Goal: Task Accomplishment & Management: Manage account settings

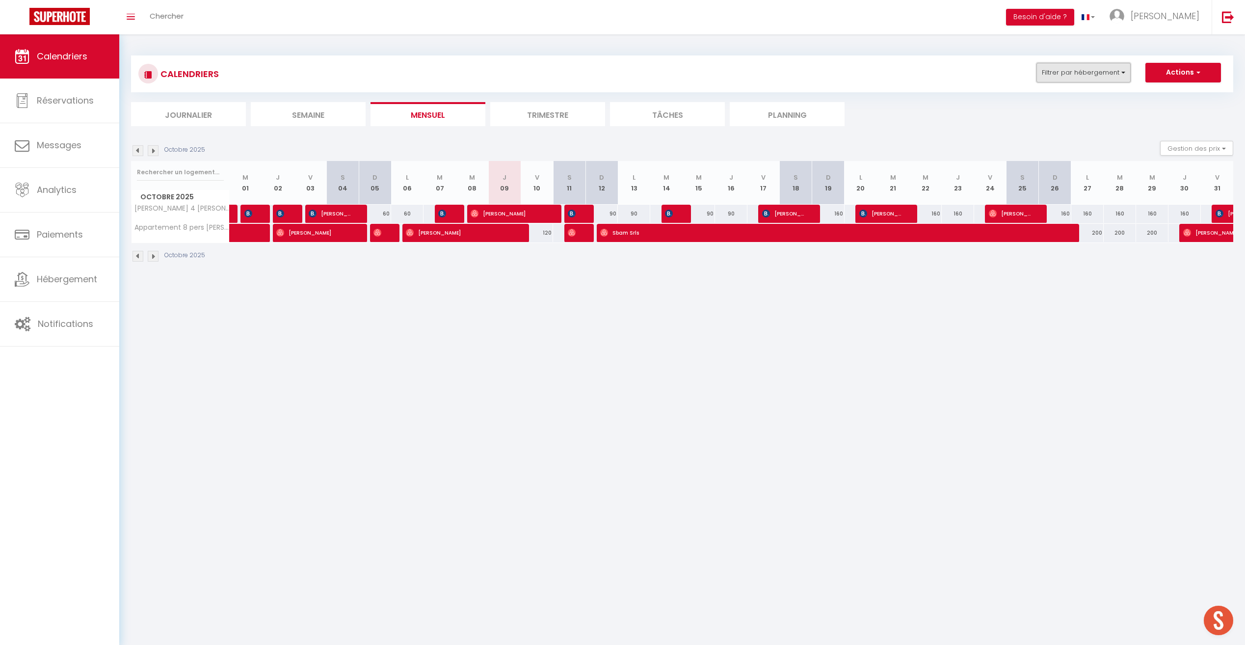
click at [742, 80] on button "Filtrer par hébergement" at bounding box center [1084, 73] width 94 height 20
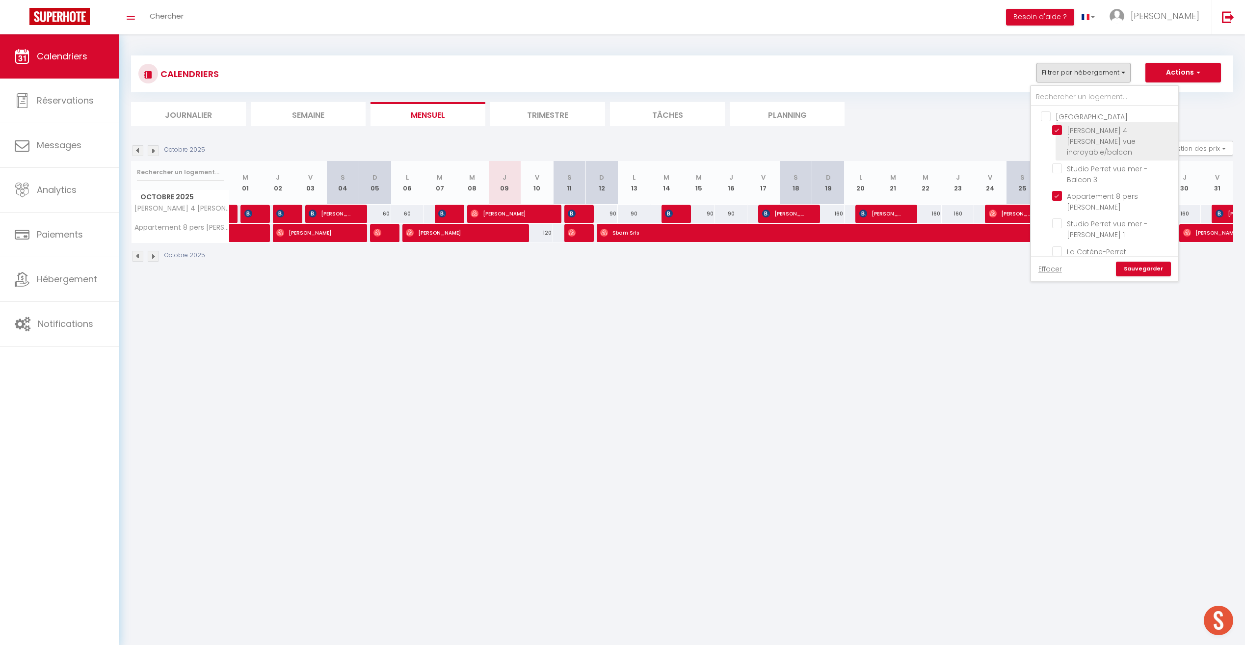
click at [742, 127] on input "[PERSON_NAME] 4 [PERSON_NAME] vue incroyable/balcon" at bounding box center [1113, 130] width 123 height 10
checkbox input "false"
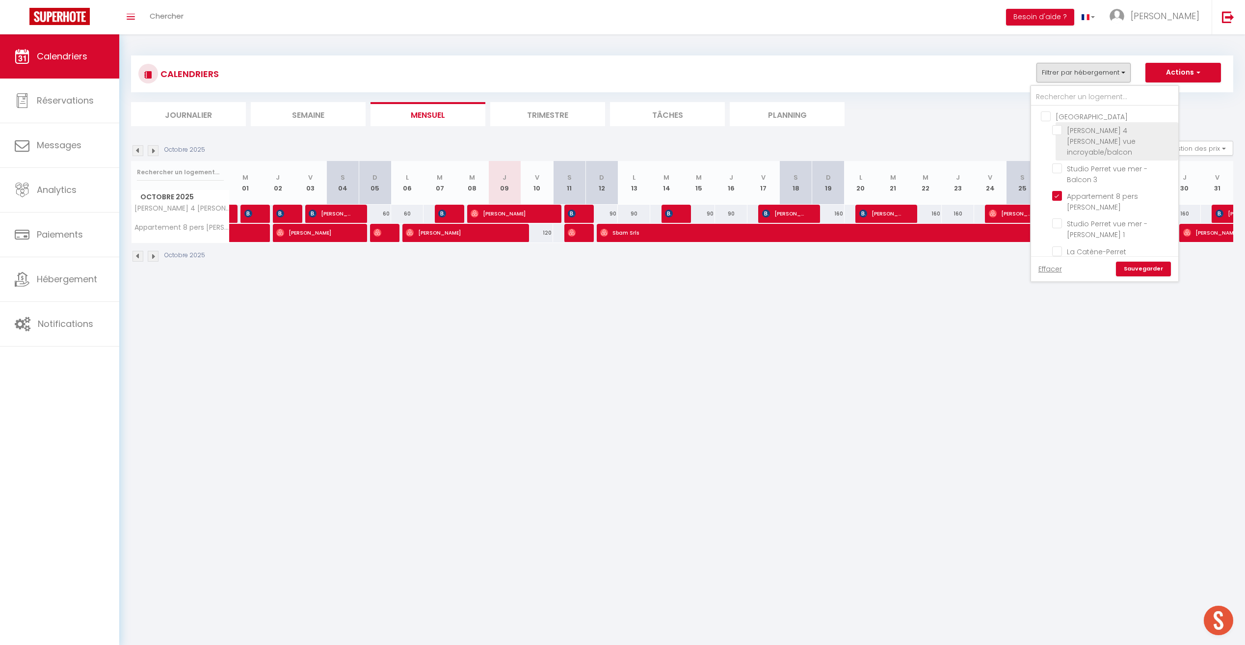
checkbox input "false"
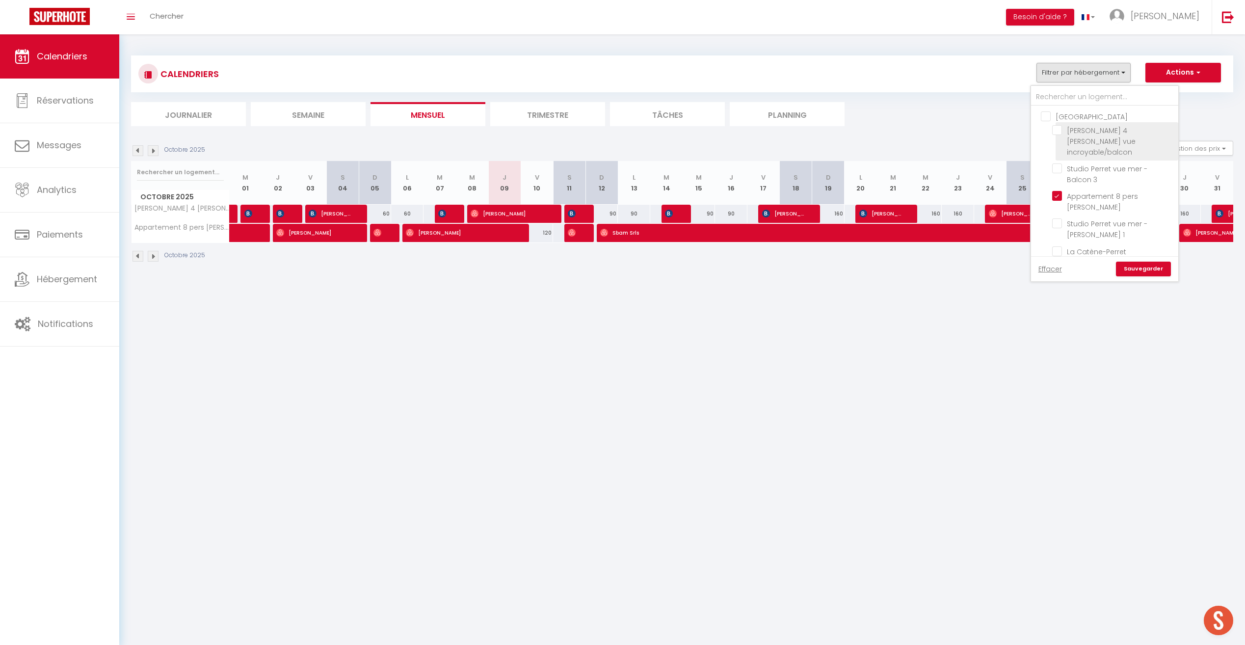
checkbox input "false"
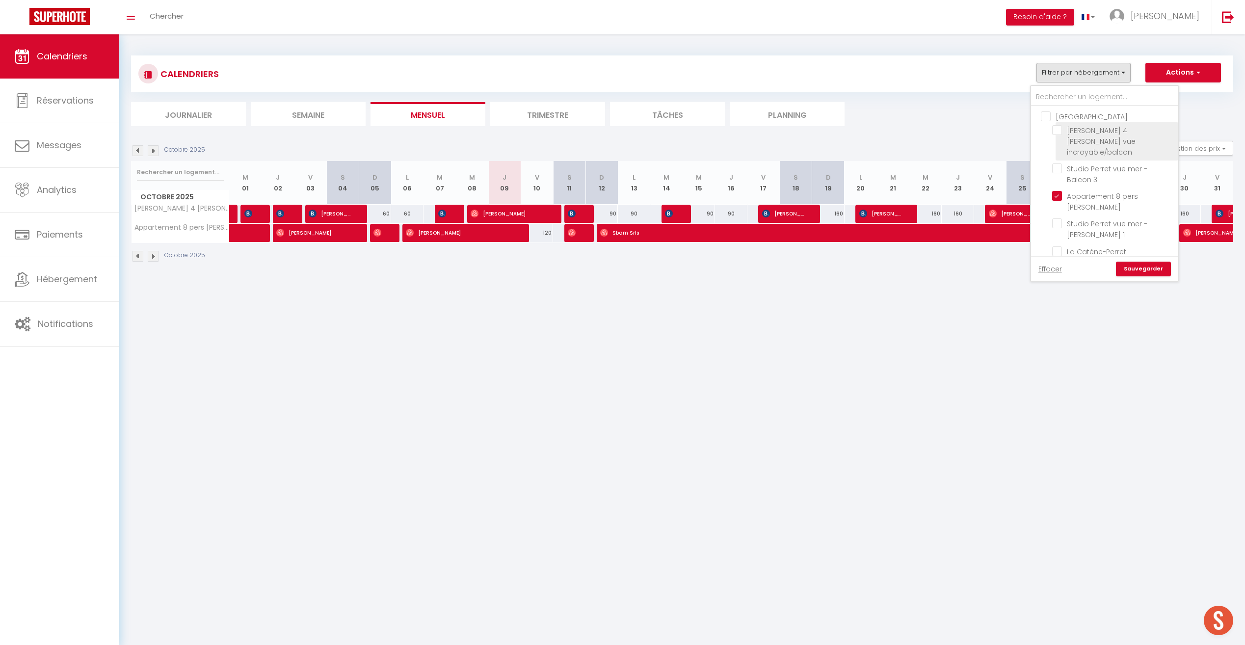
checkbox input "false"
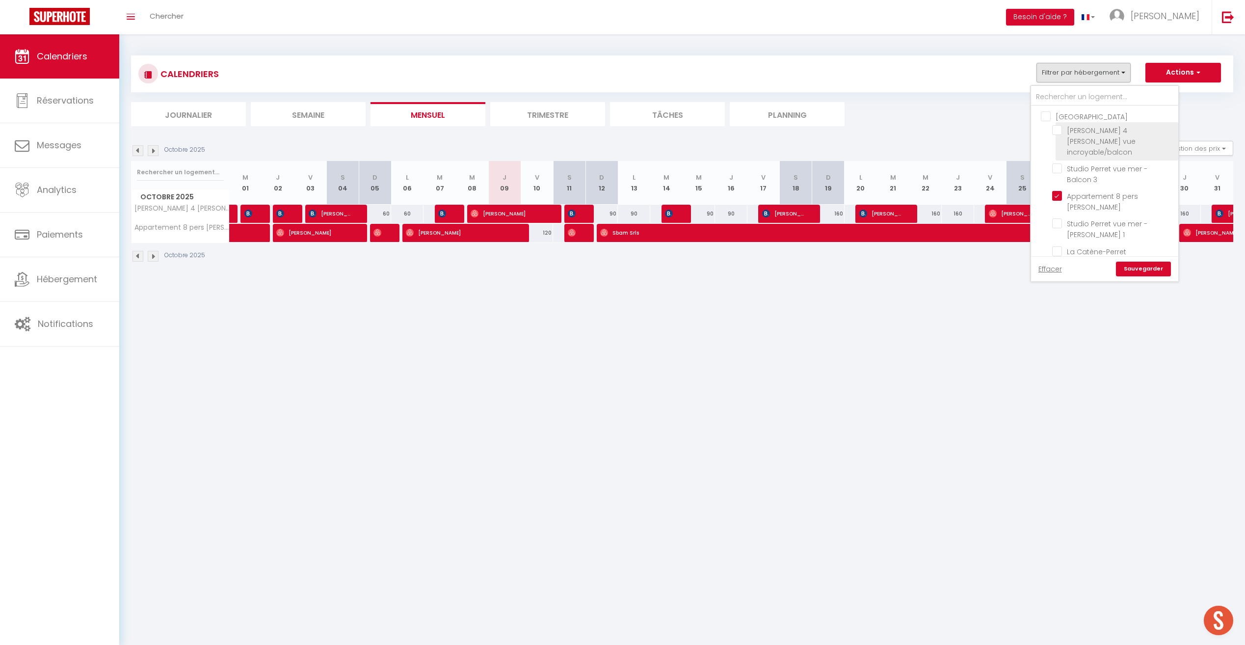
checkbox input "false"
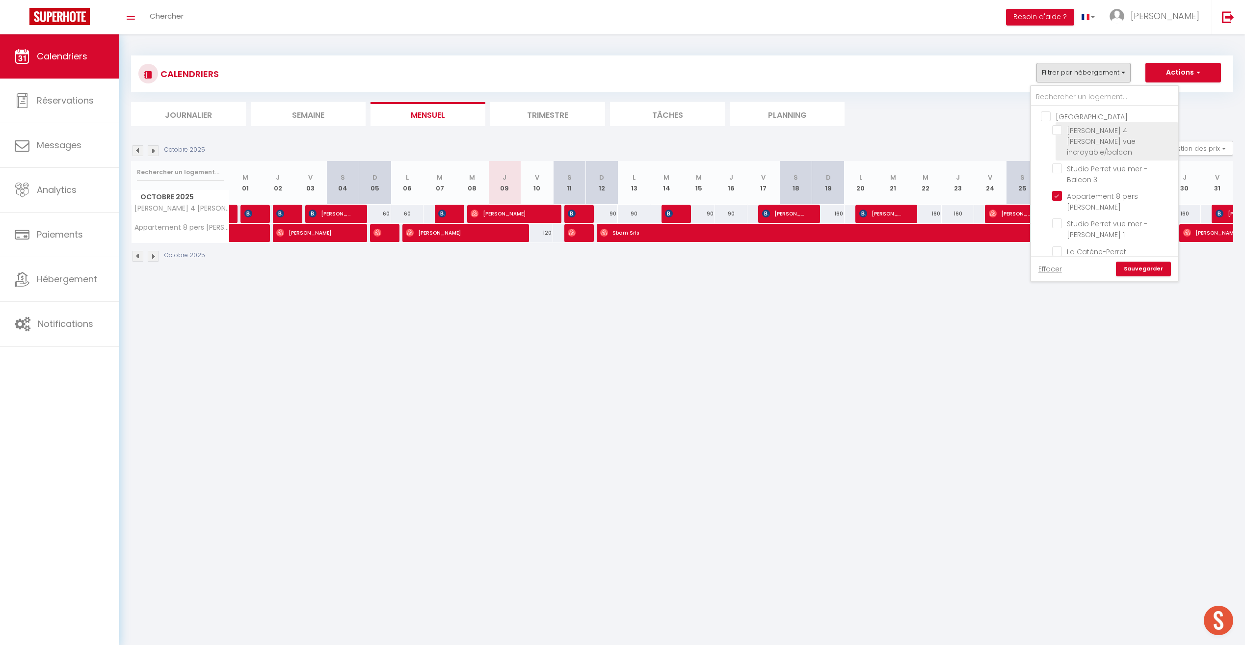
checkbox input "false"
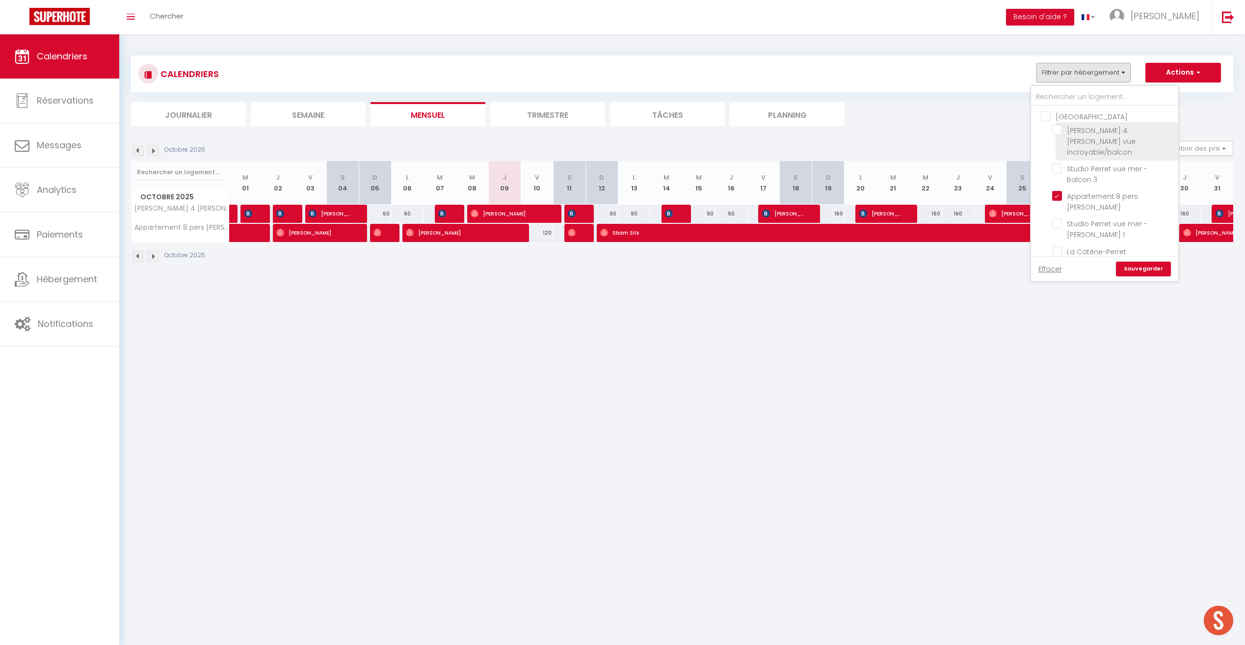
checkbox input "false"
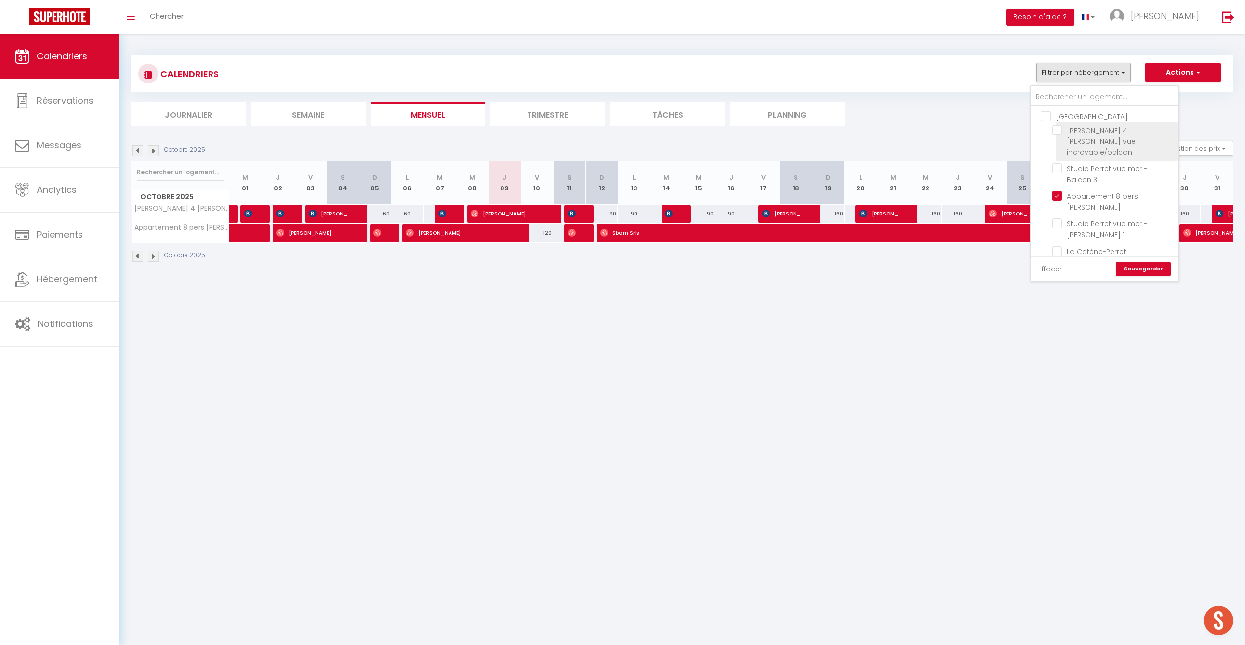
checkbox input "false"
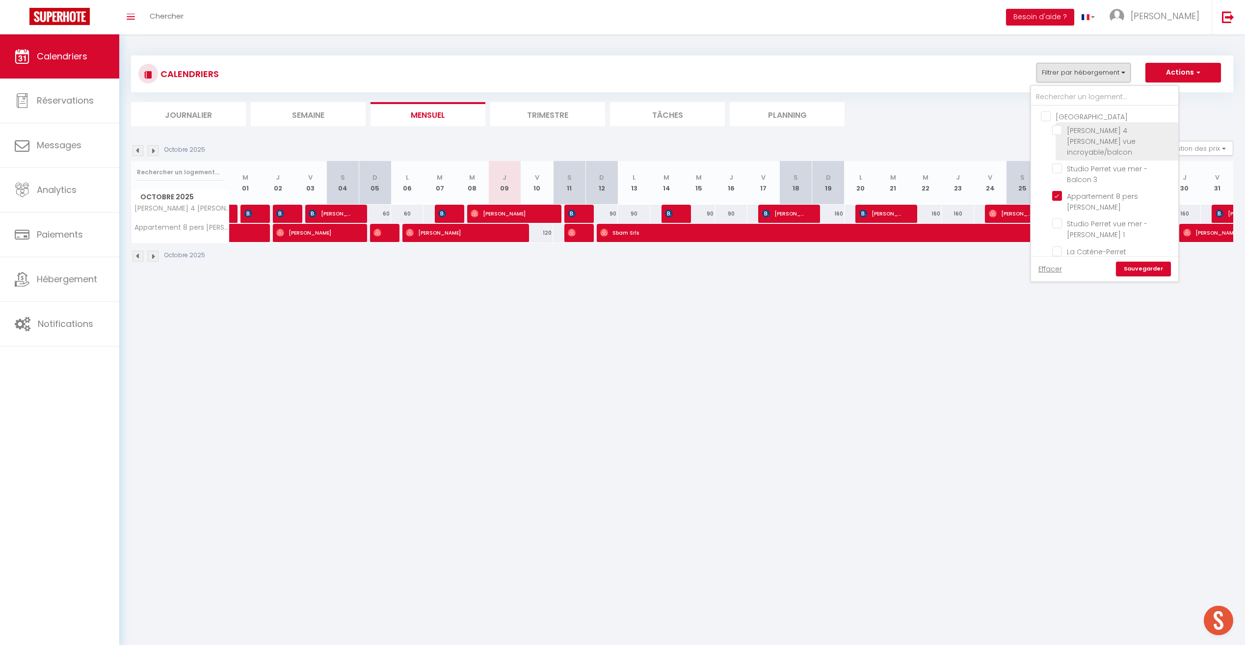
checkbox input "false"
click at [742, 191] on input "Appartement 8 pers [PERSON_NAME]" at bounding box center [1113, 196] width 123 height 10
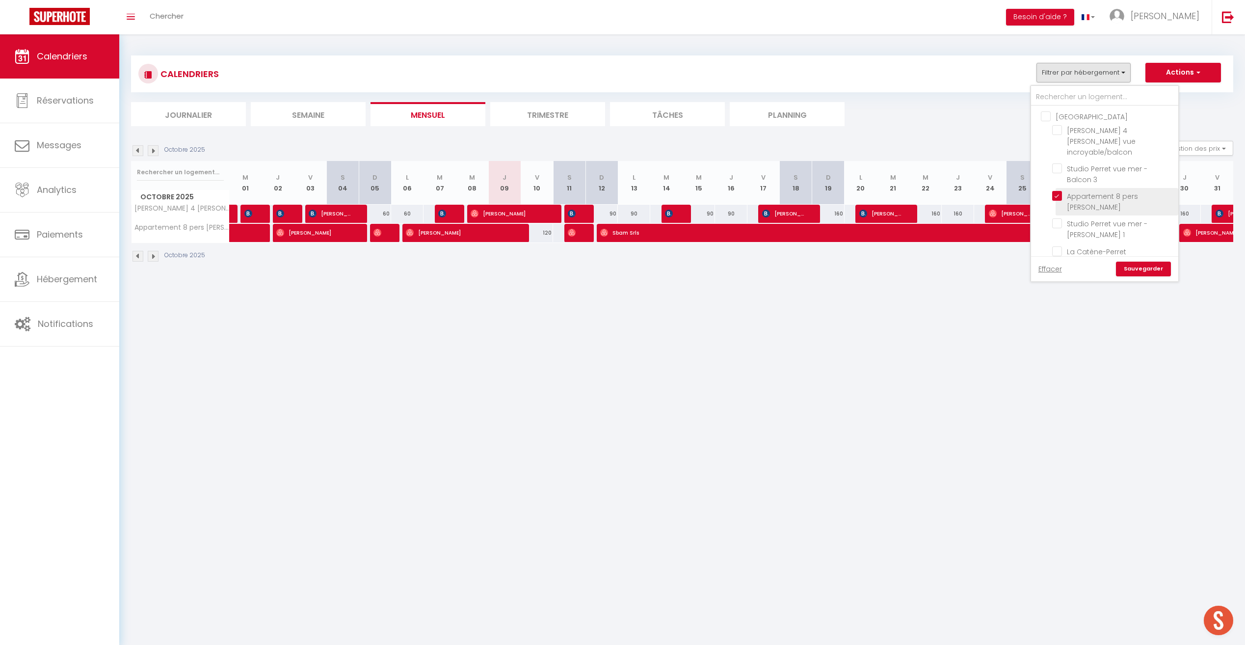
checkbox input "false"
click at [742, 214] on input "La petite Catène ([GEOGRAPHIC_DATA])" at bounding box center [1113, 219] width 123 height 10
checkbox input "true"
checkbox input "false"
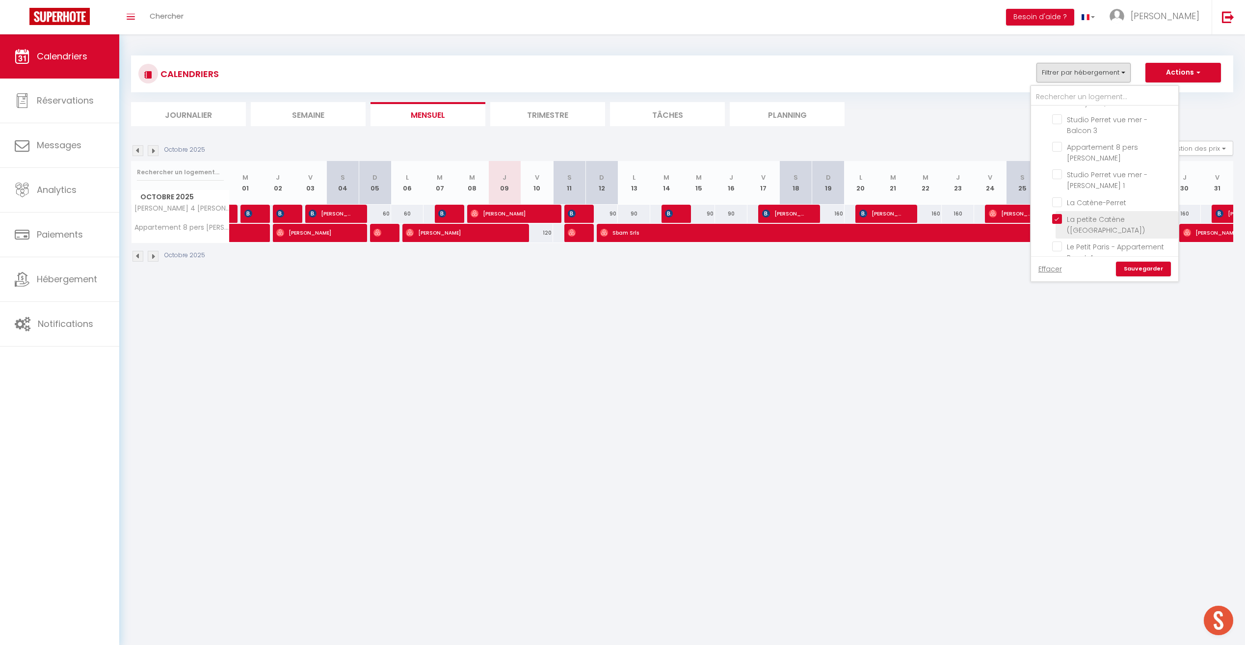
checkbox input "false"
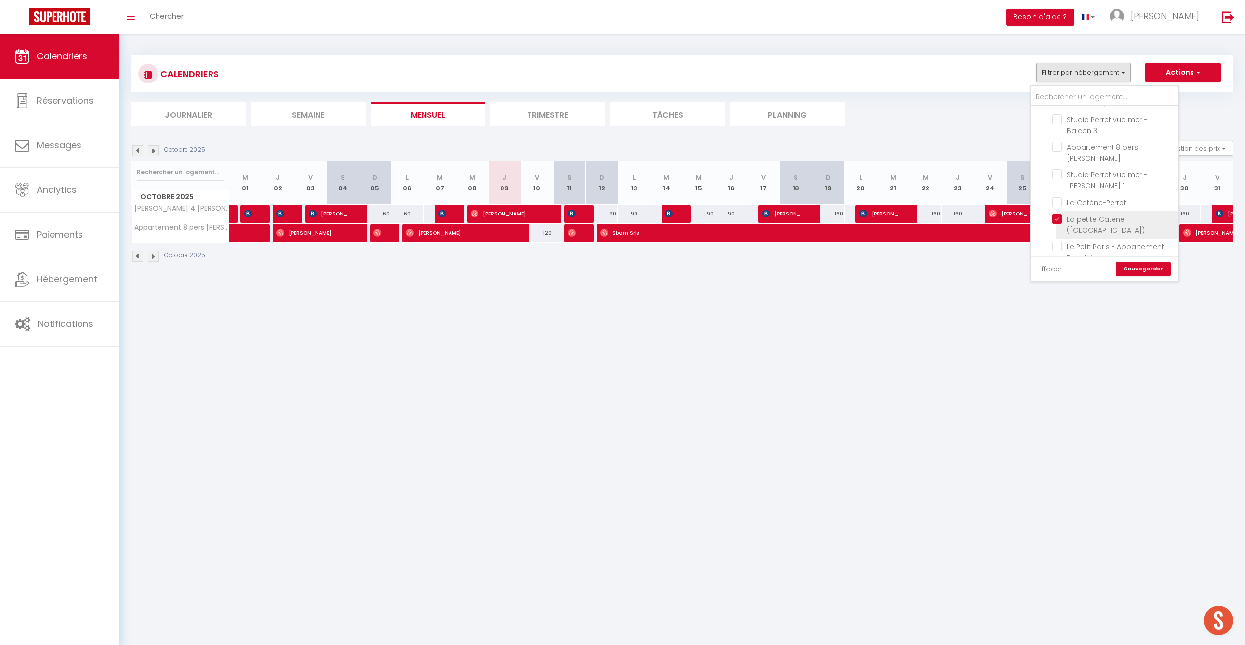
checkbox input "false"
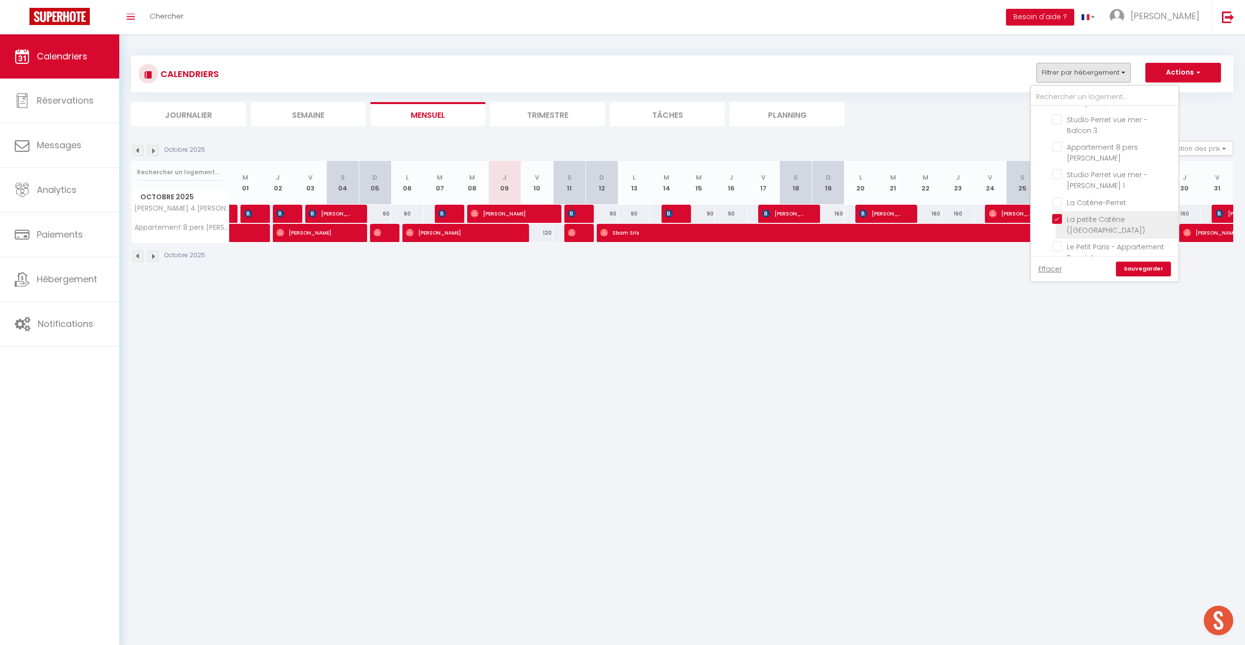
checkbox input "false"
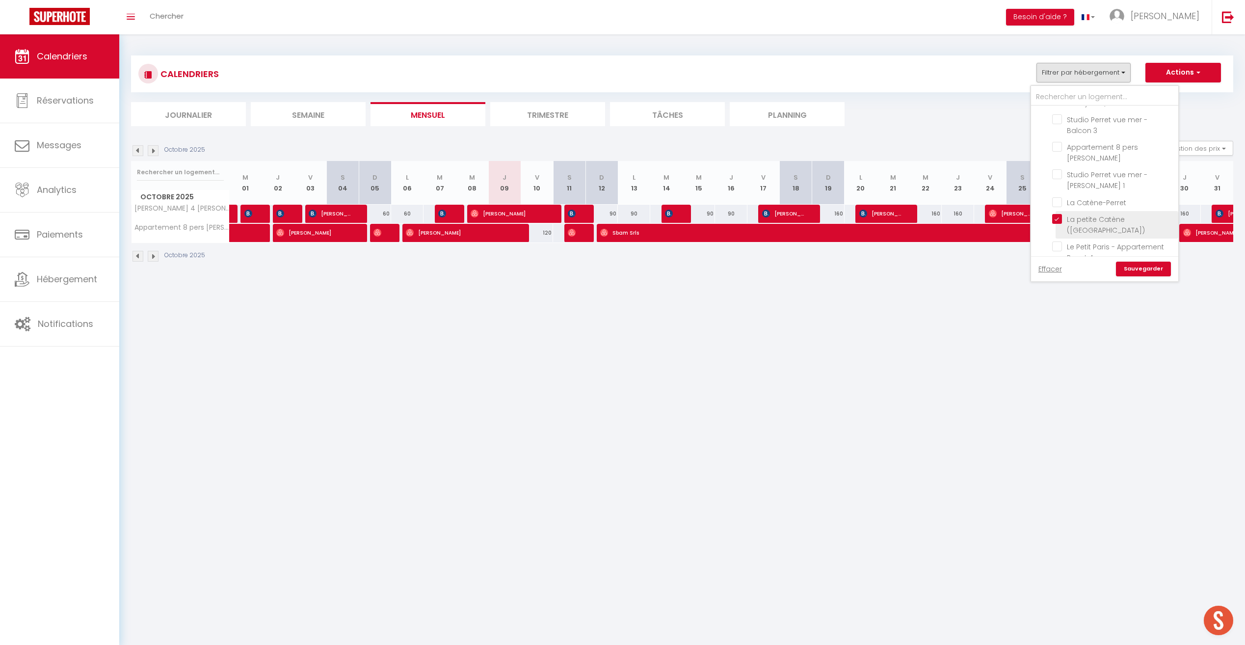
checkbox input "false"
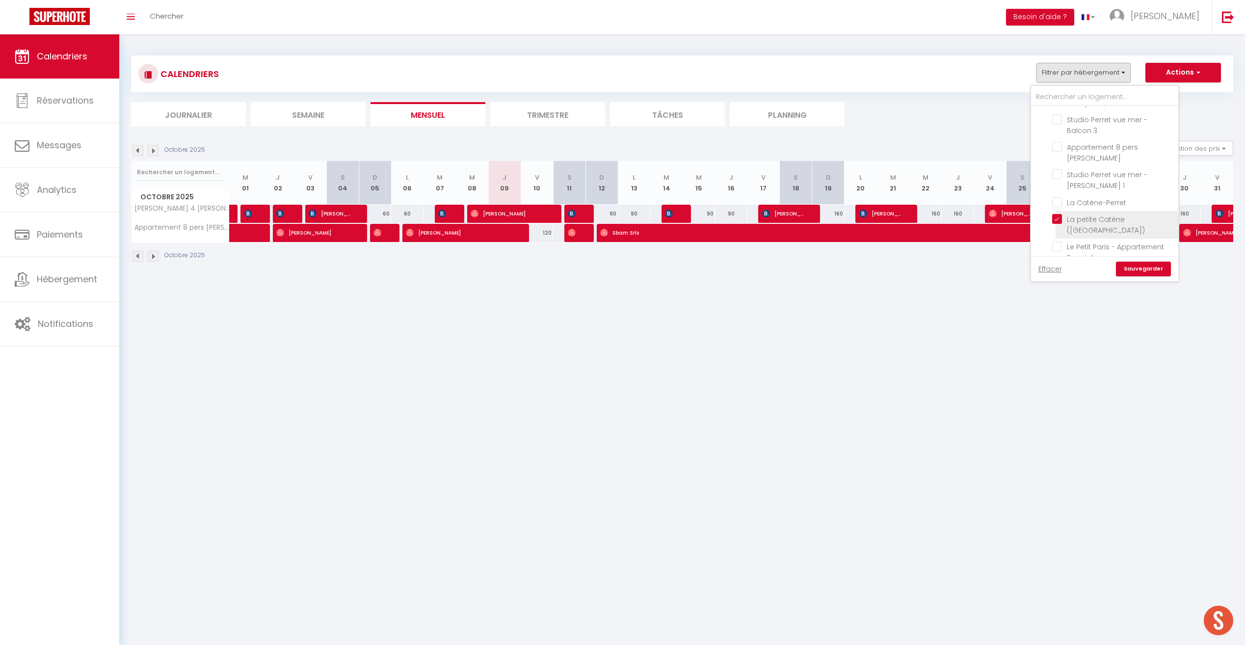
checkbox input "false"
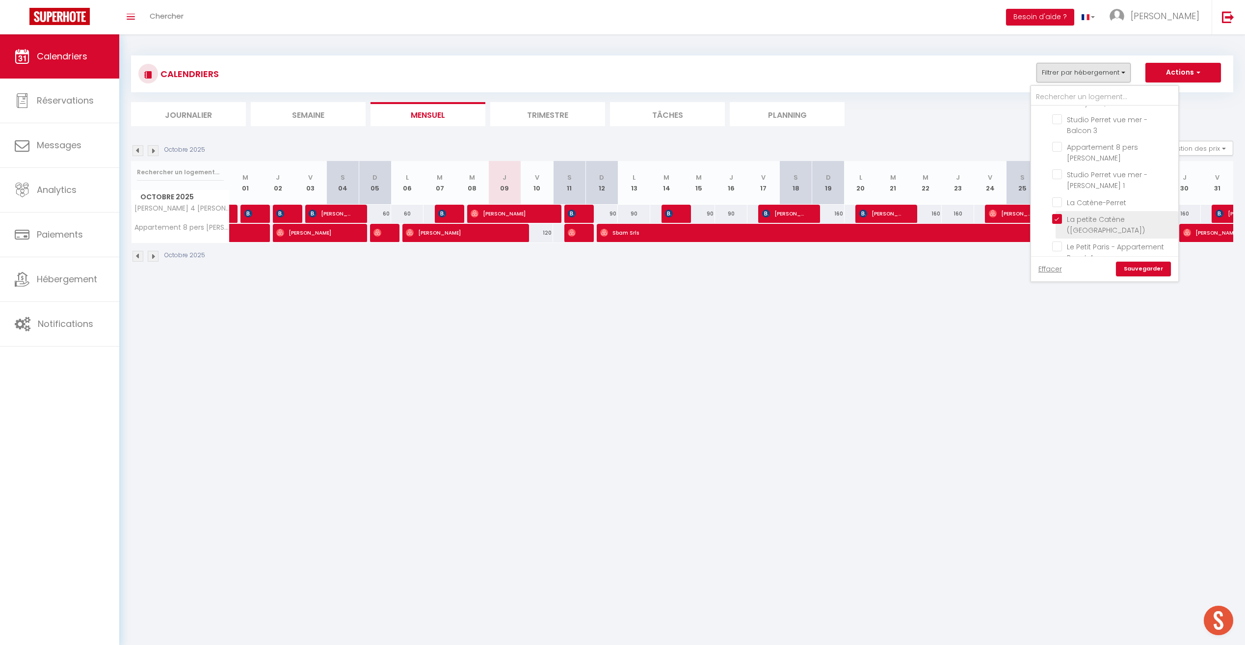
checkbox input "false"
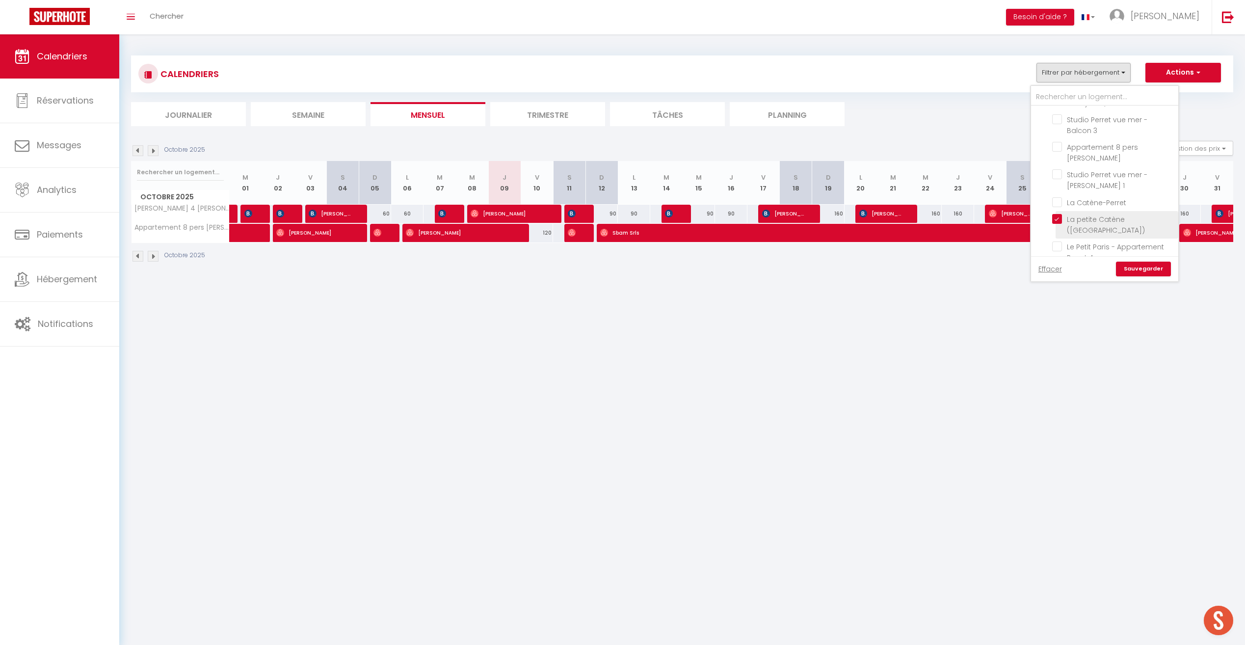
checkbox input "false"
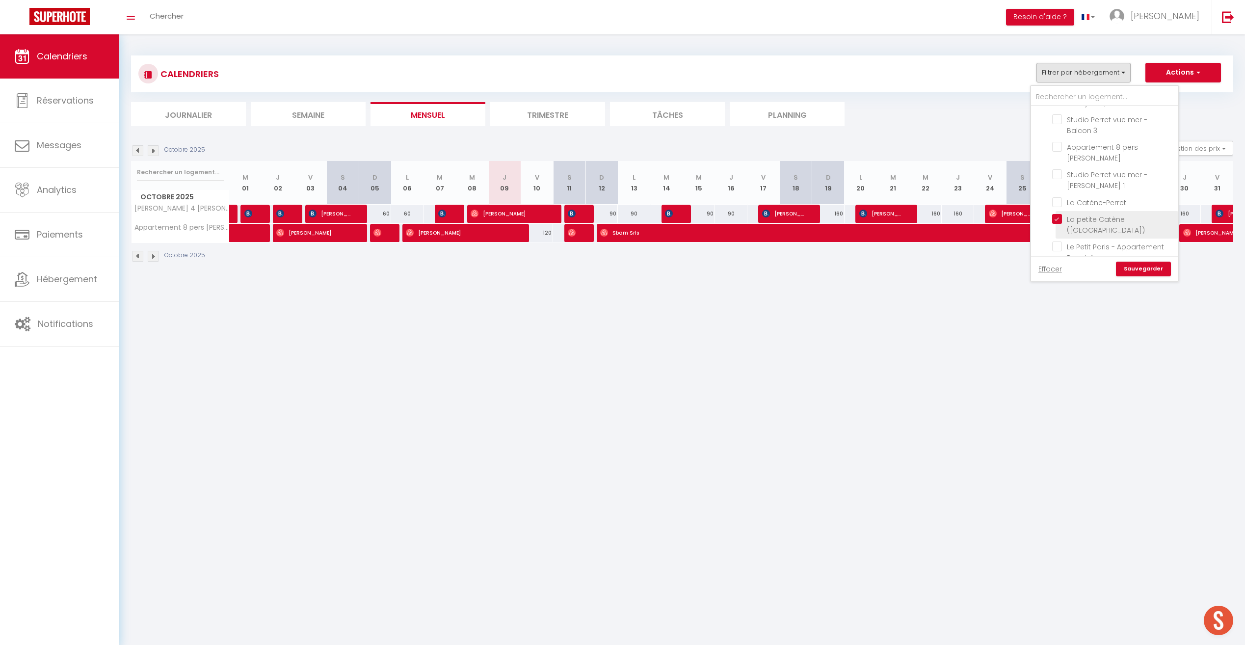
checkbox input "false"
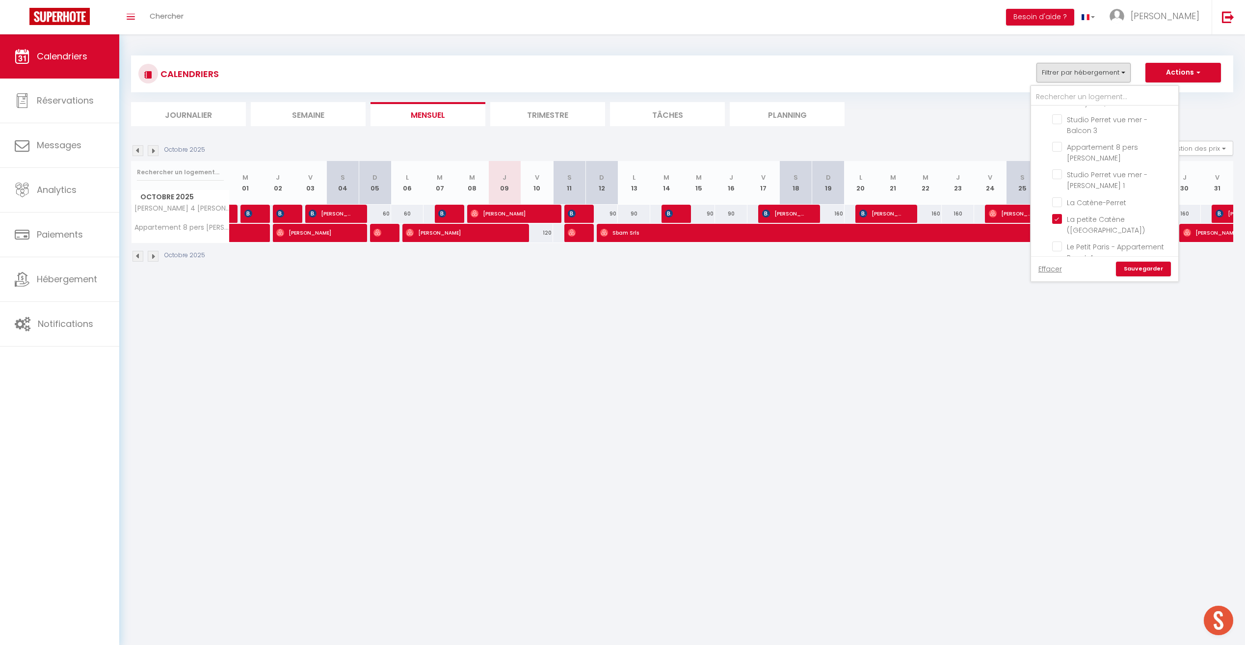
click at [742, 270] on link "Sauvegarder" at bounding box center [1143, 269] width 55 height 15
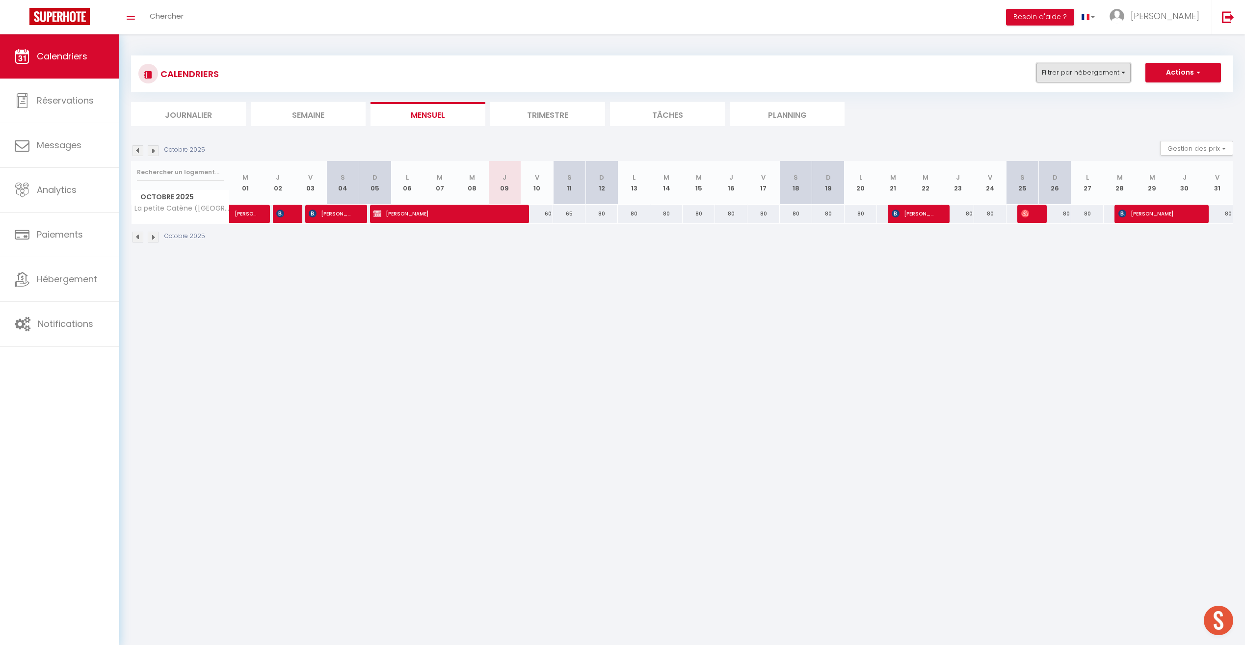
click at [742, 74] on button "Filtrer par hébergement" at bounding box center [1084, 73] width 94 height 20
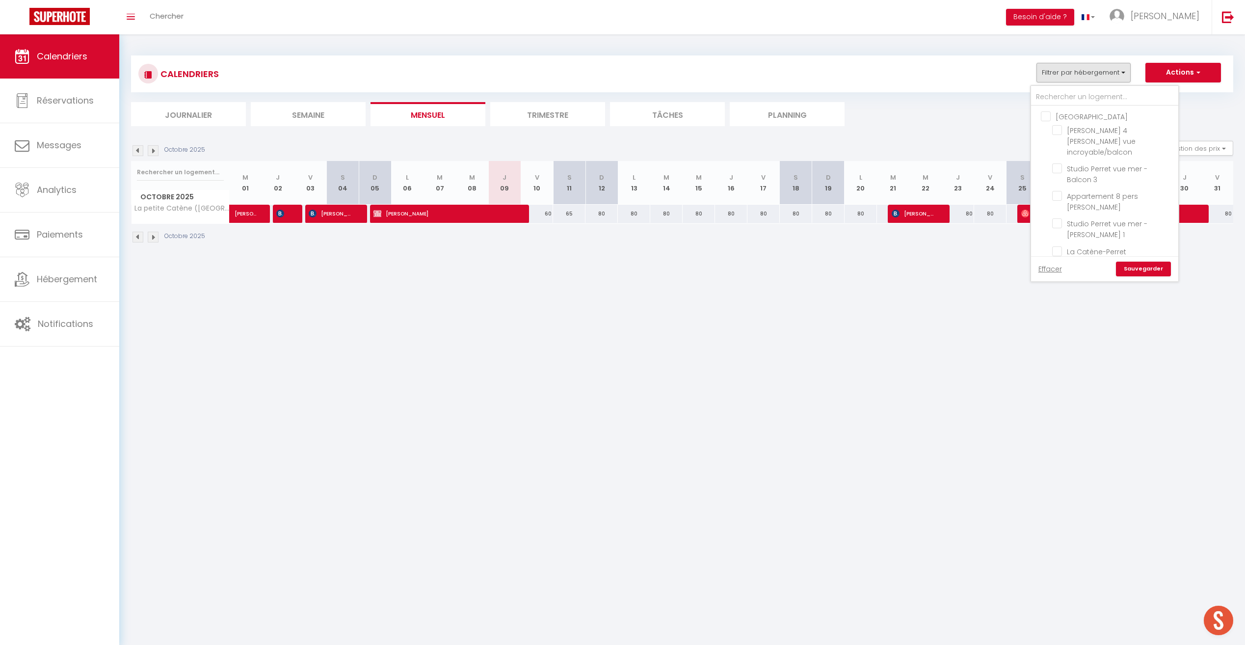
click at [742, 263] on input "La petite Catène ([GEOGRAPHIC_DATA])" at bounding box center [1113, 268] width 123 height 10
checkbox input "false"
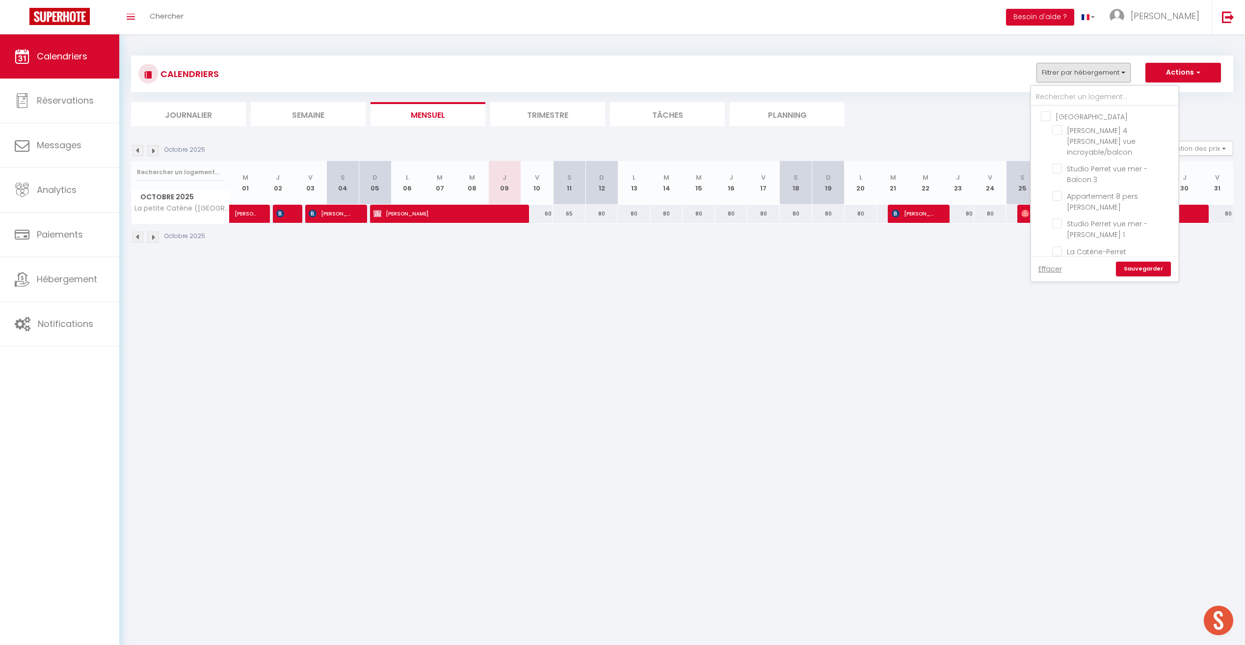
checkbox input "false"
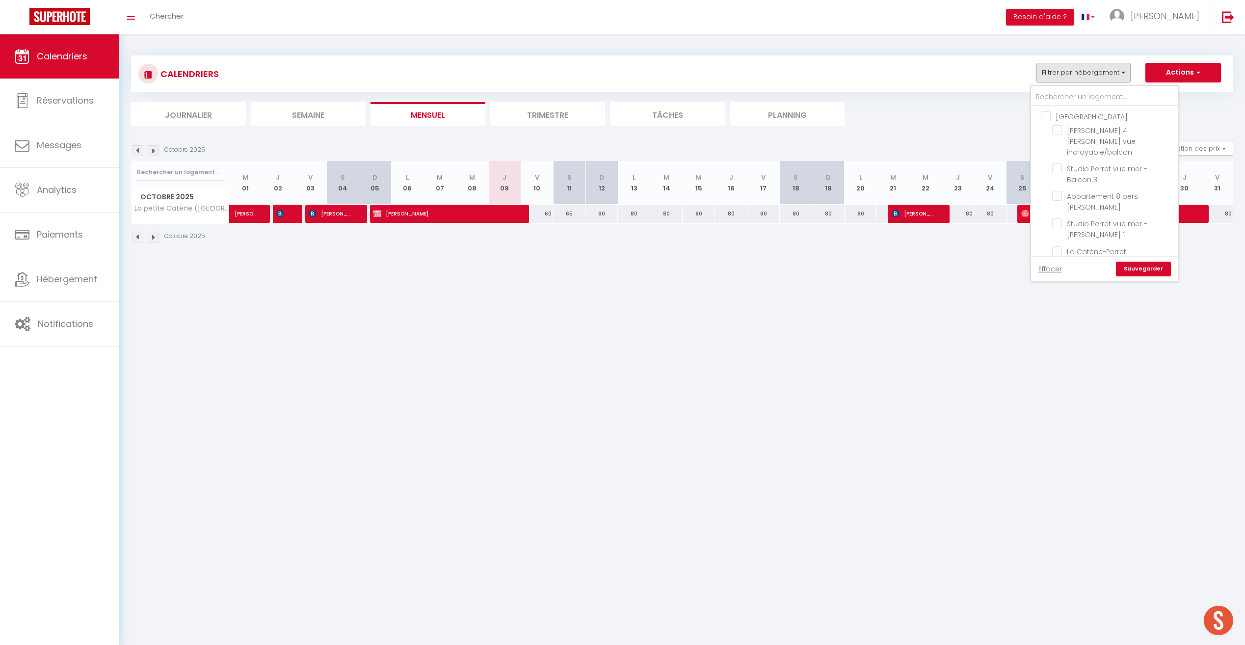
checkbox input "false"
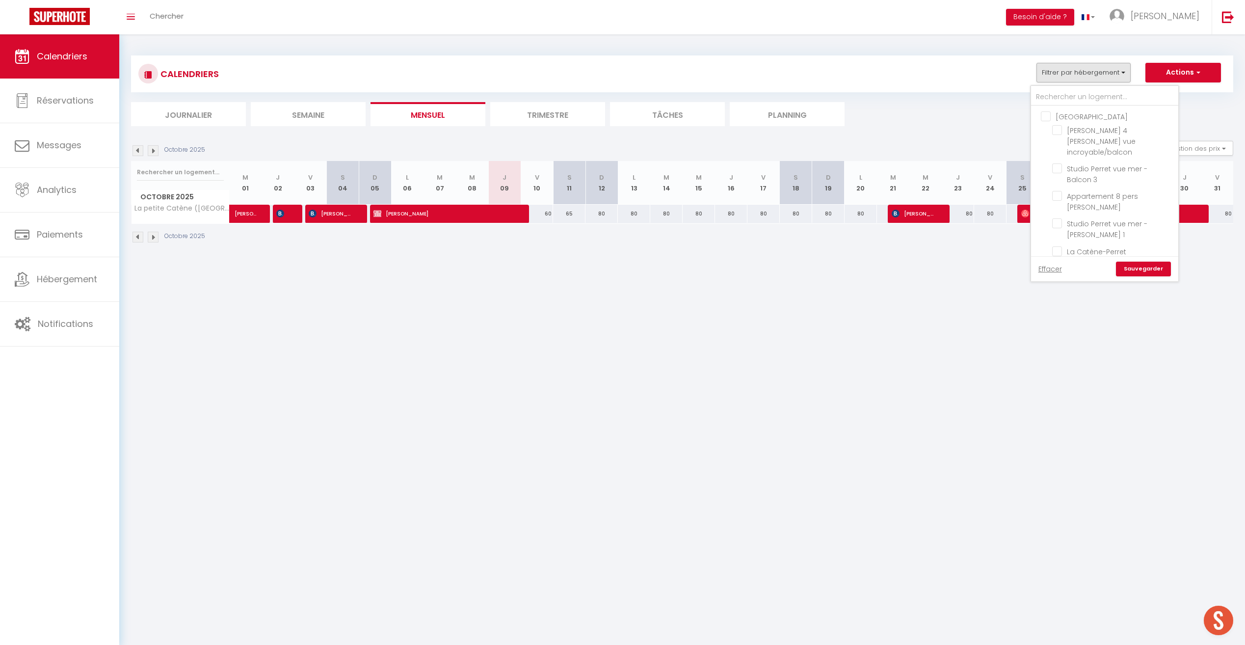
checkbox input "false"
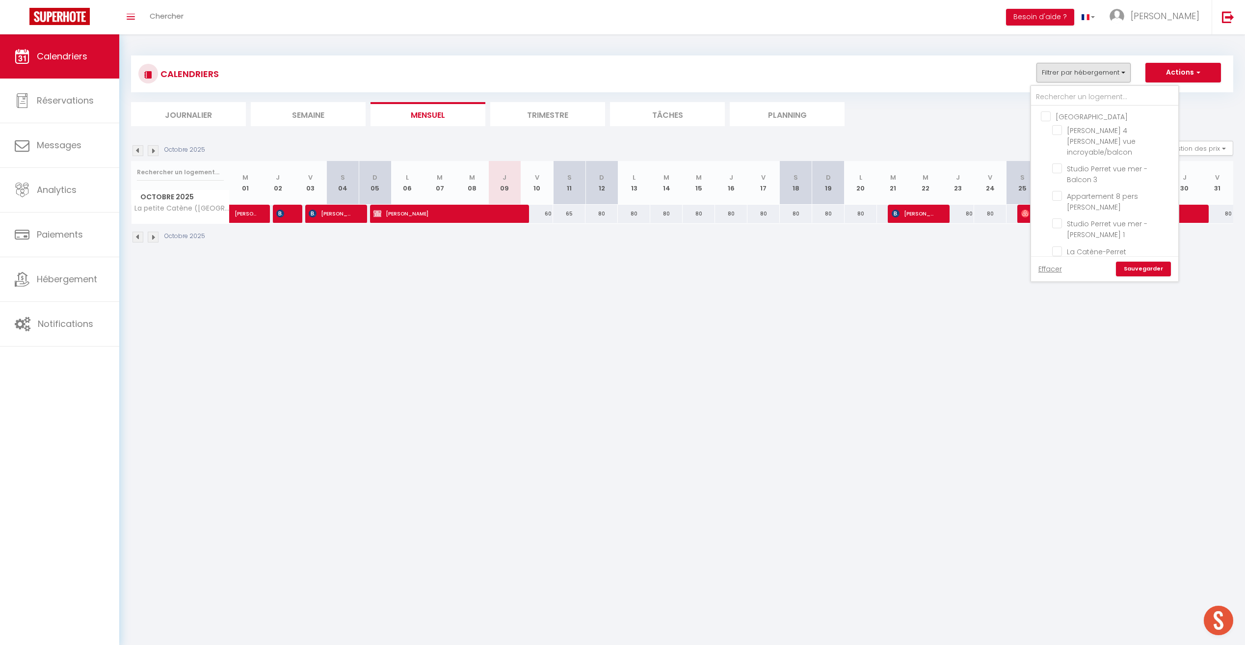
checkbox input "false"
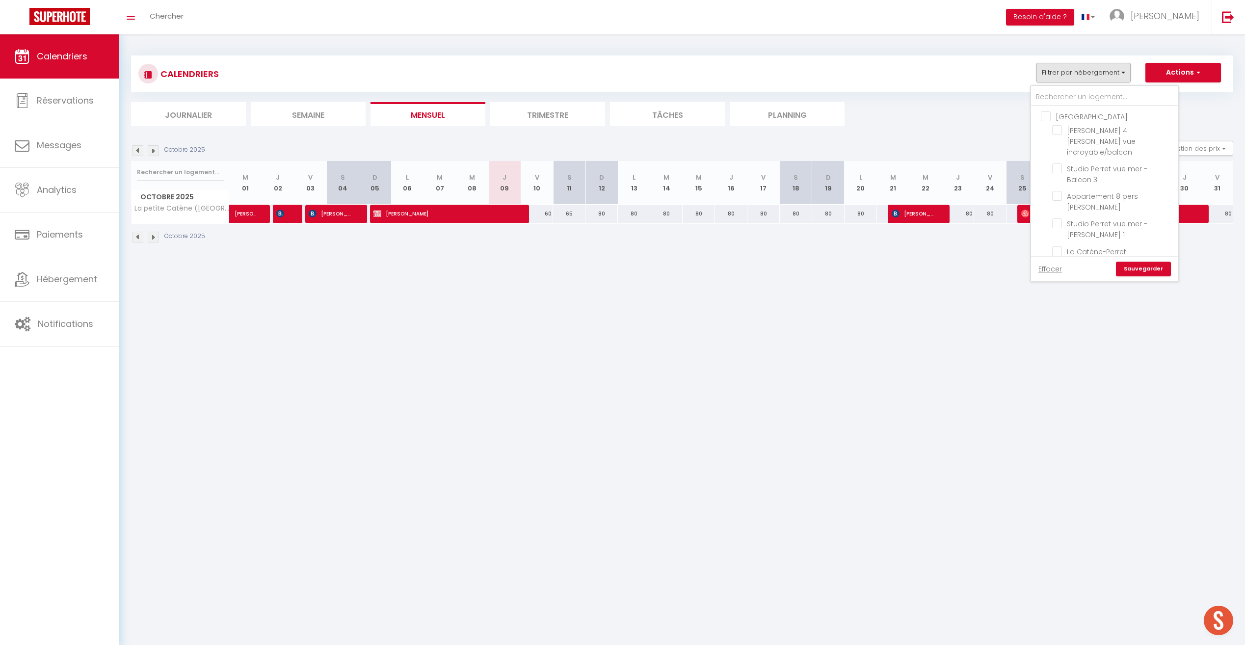
checkbox input "false"
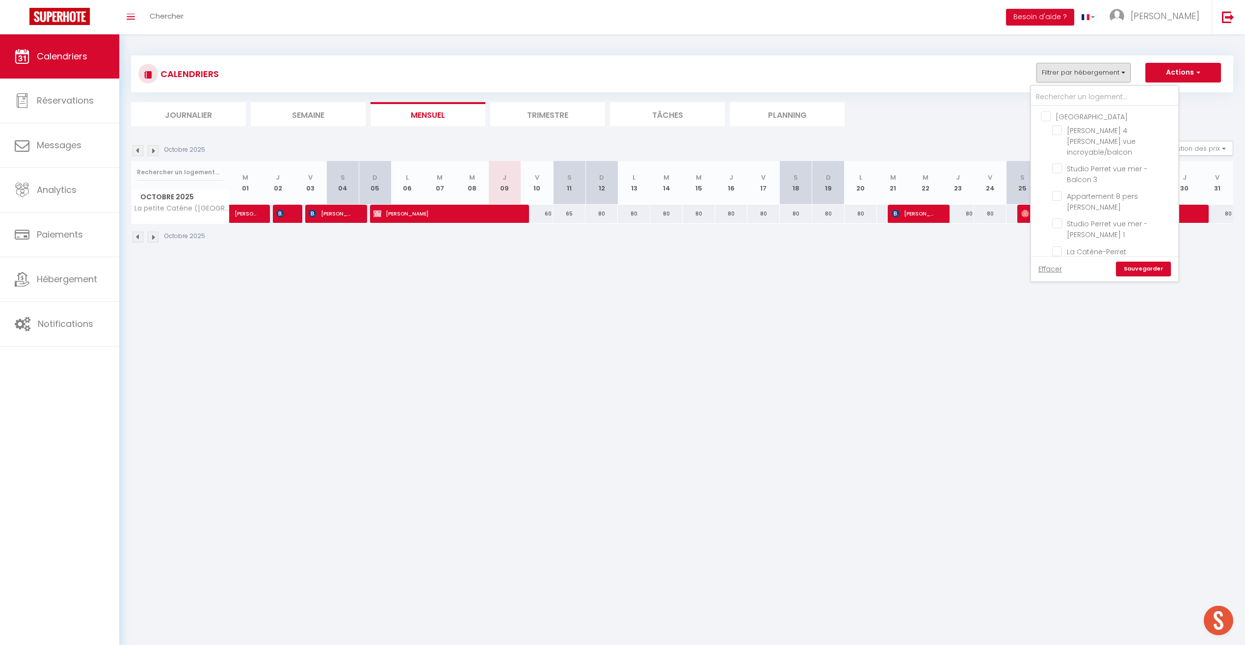
checkbox input "false"
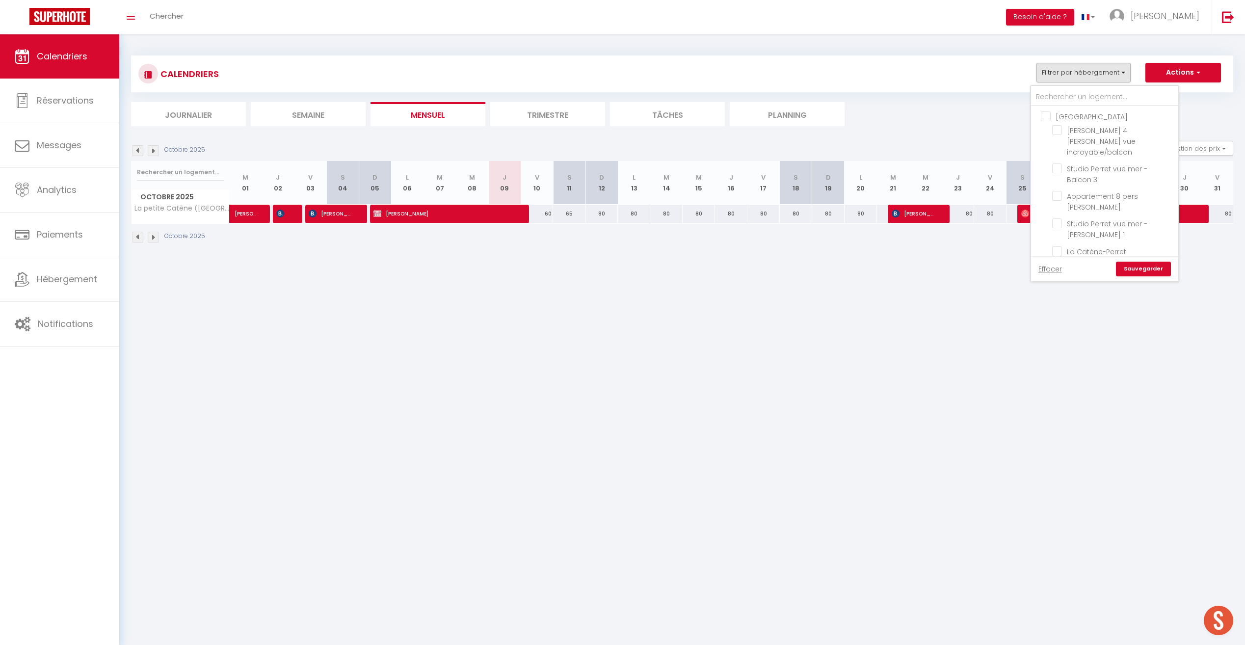
checkbox input "false"
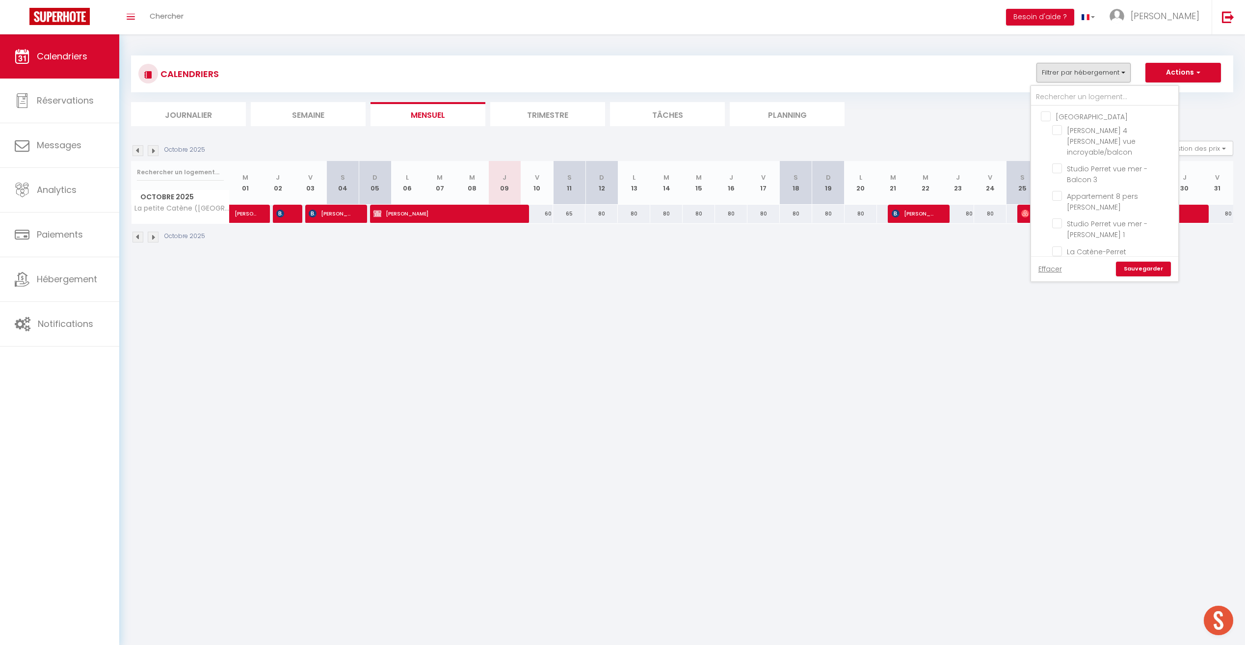
checkbox input "false"
click at [742, 218] on input "Studio Perret vue mer - [PERSON_NAME] 1" at bounding box center [1113, 223] width 123 height 10
checkbox input "true"
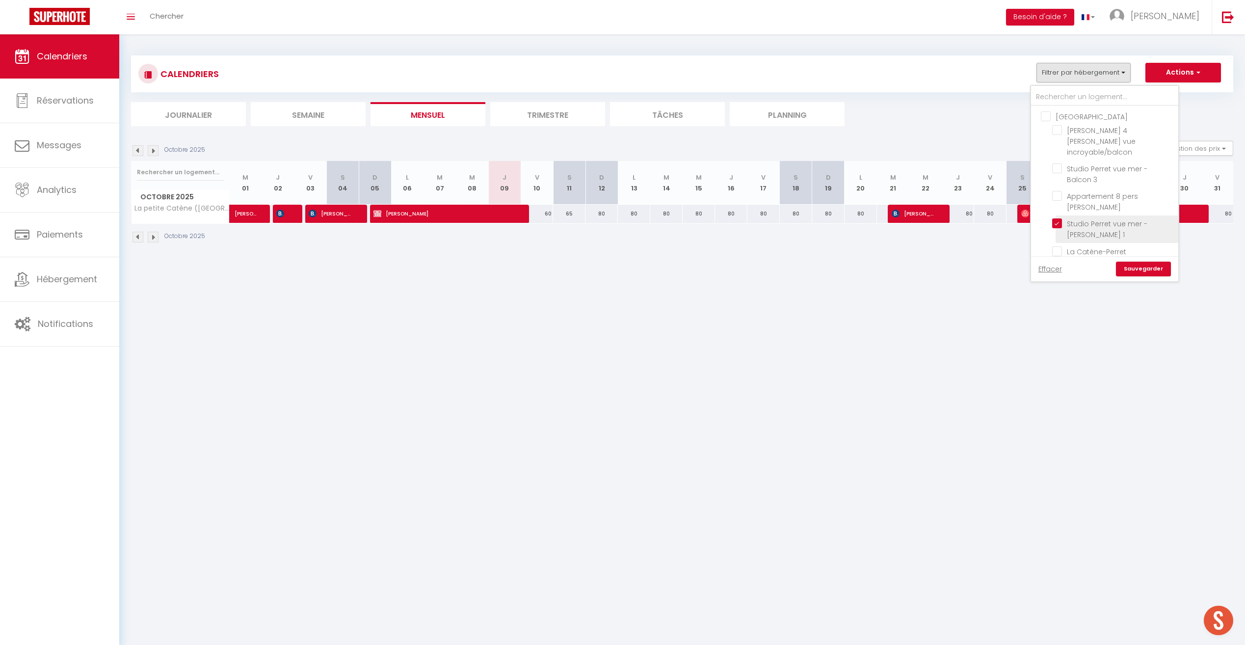
checkbox input "false"
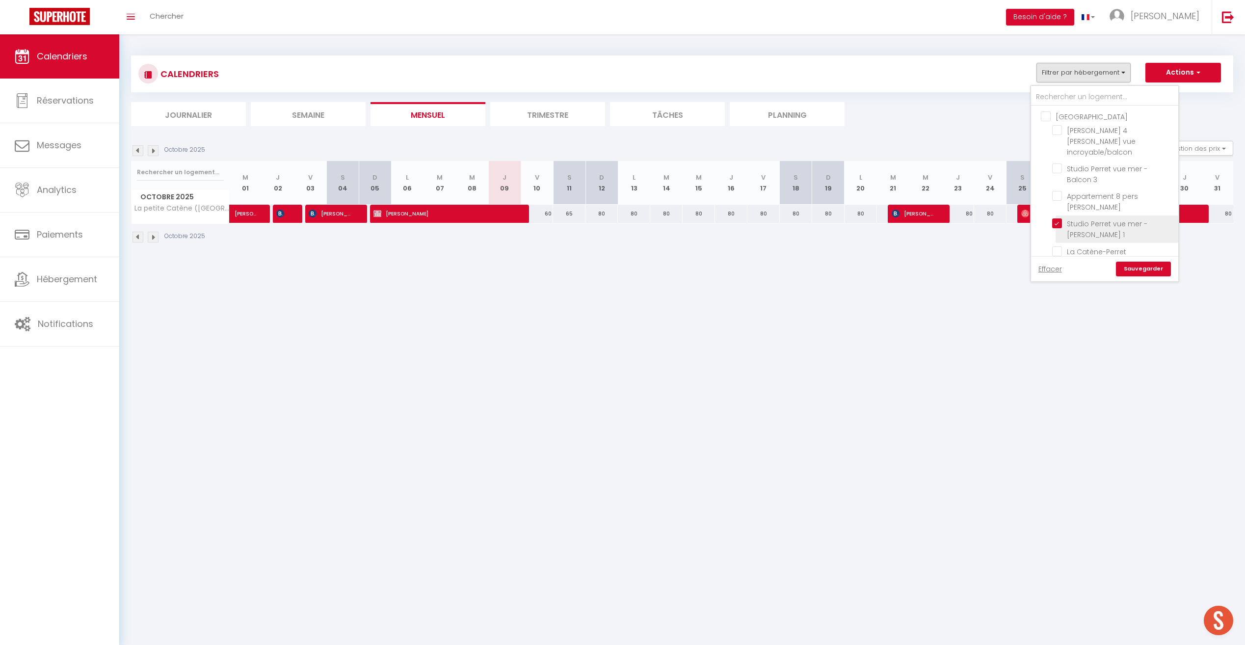
checkbox input "false"
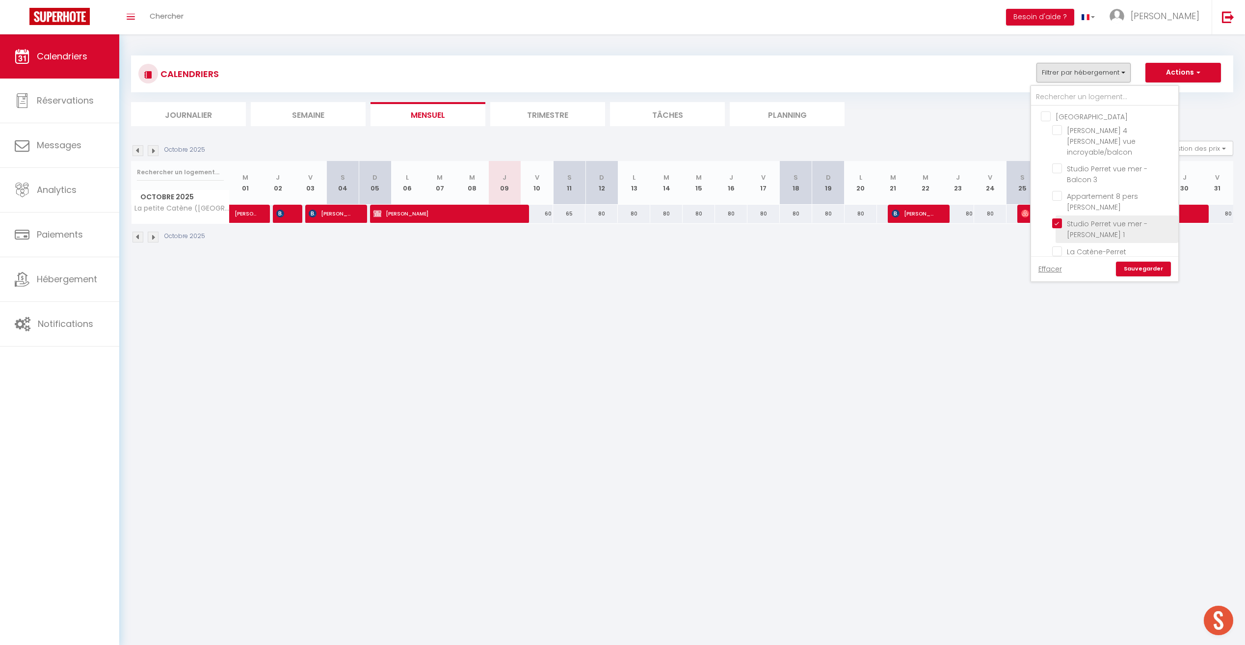
checkbox input "false"
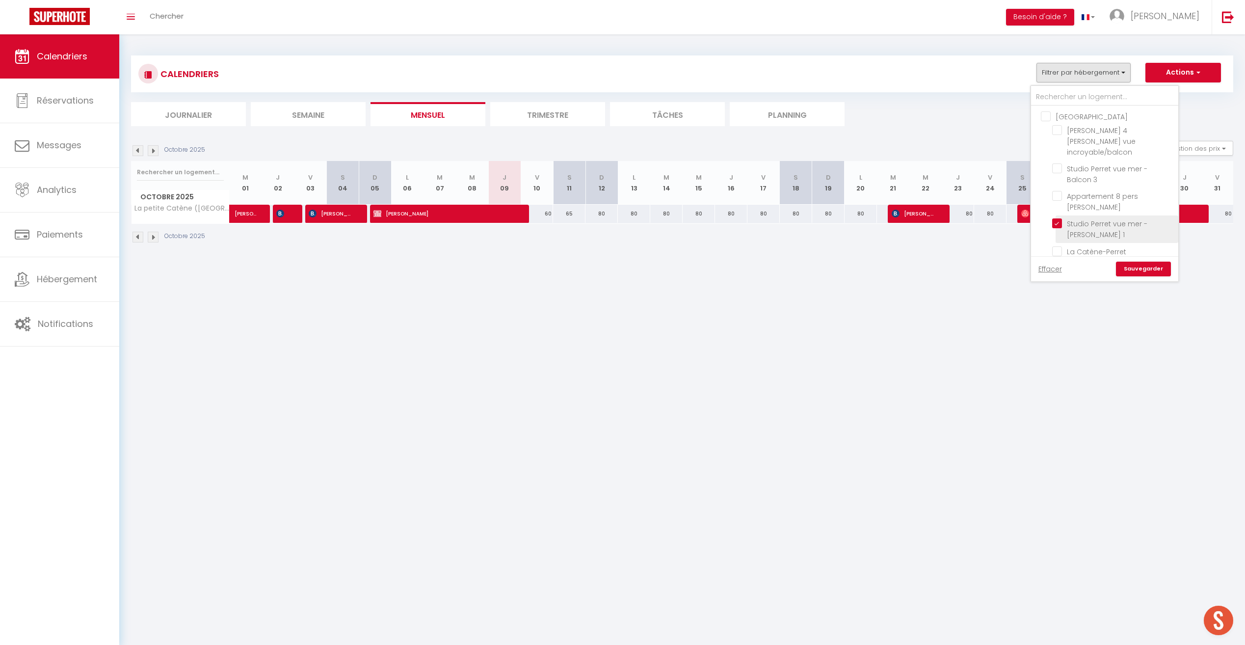
checkbox input "false"
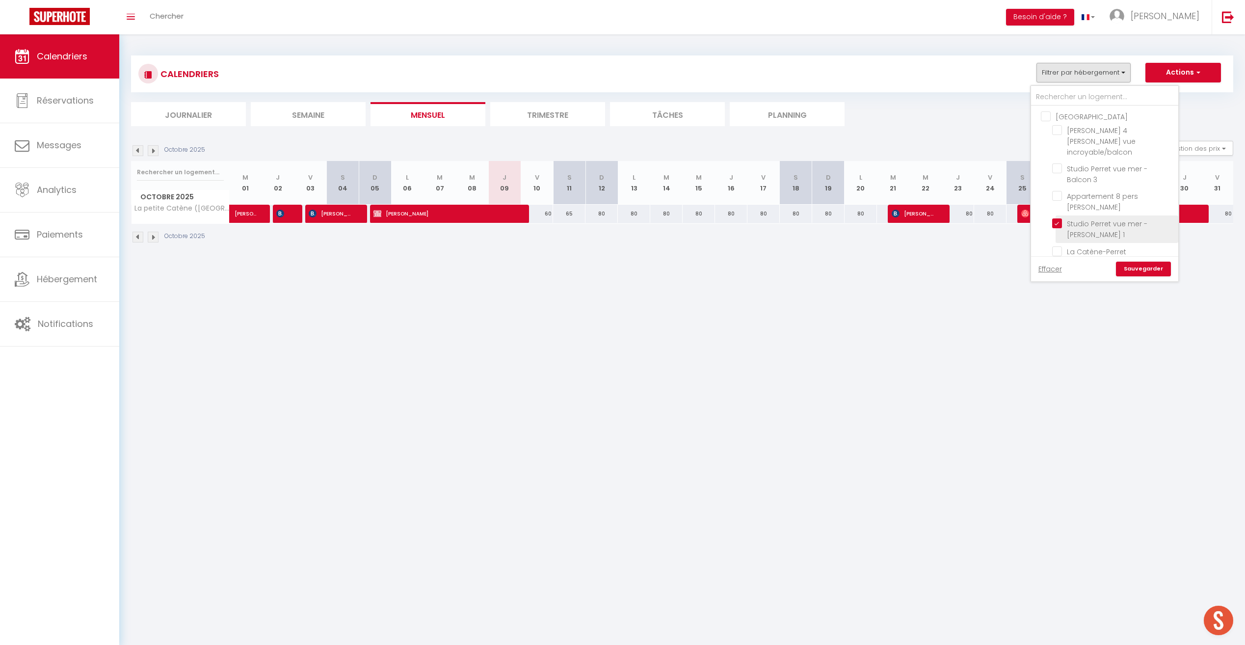
checkbox input "false"
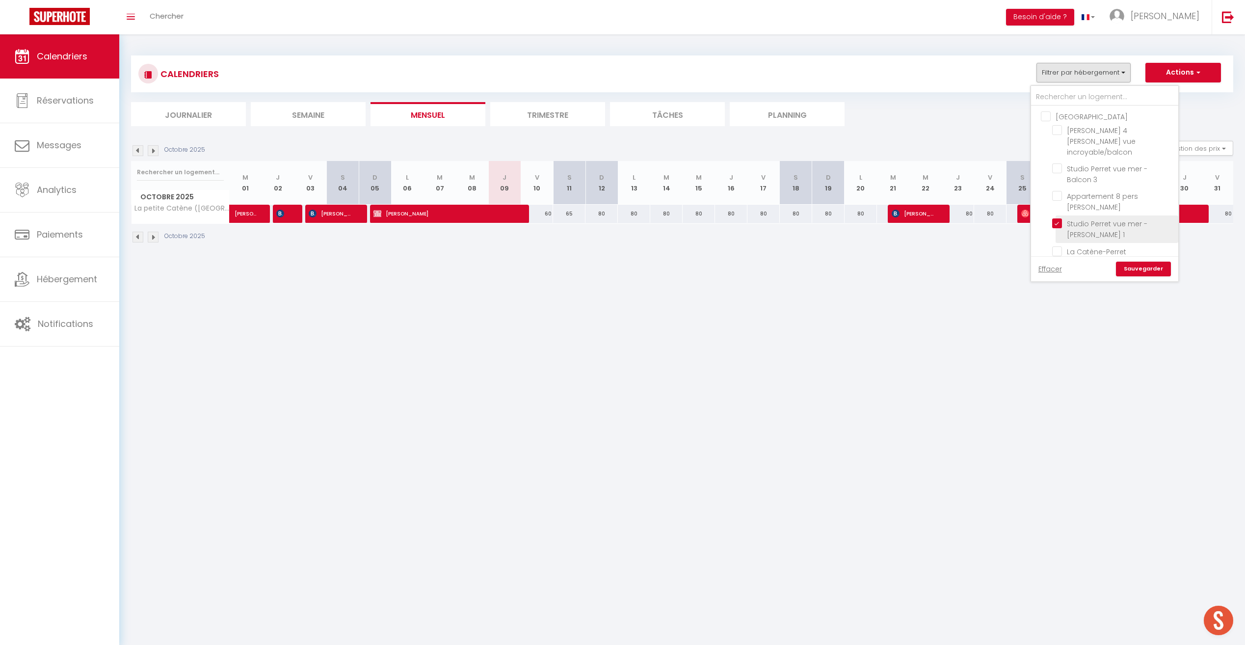
checkbox input "false"
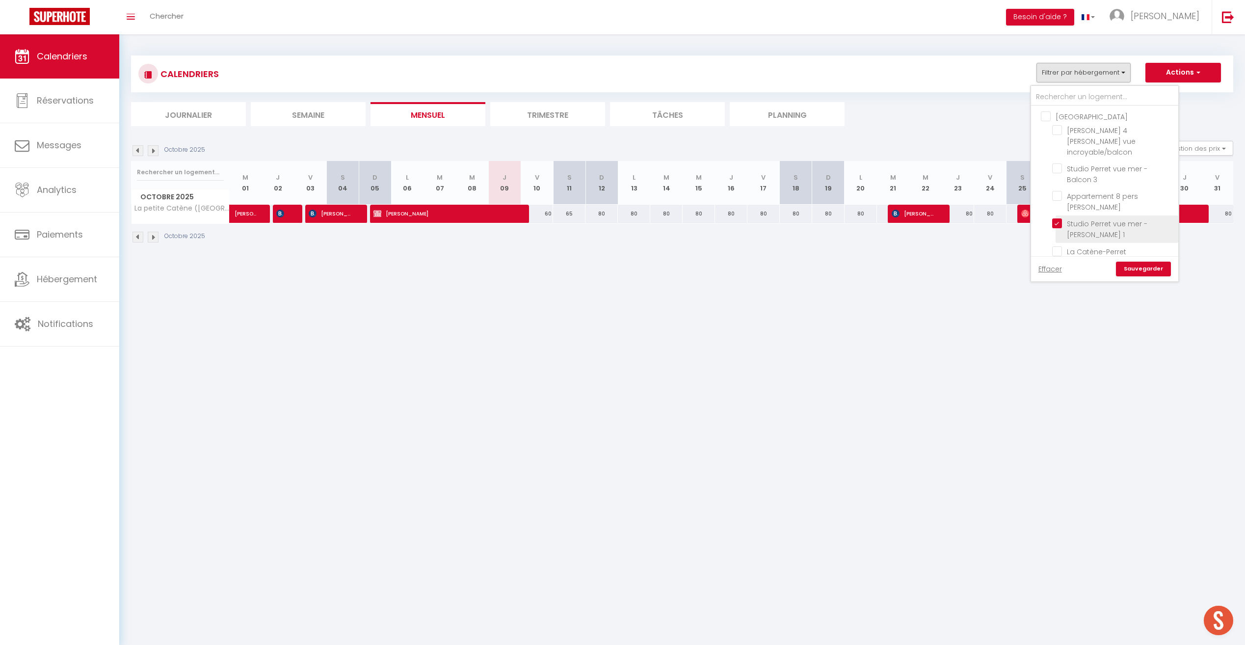
checkbox input "false"
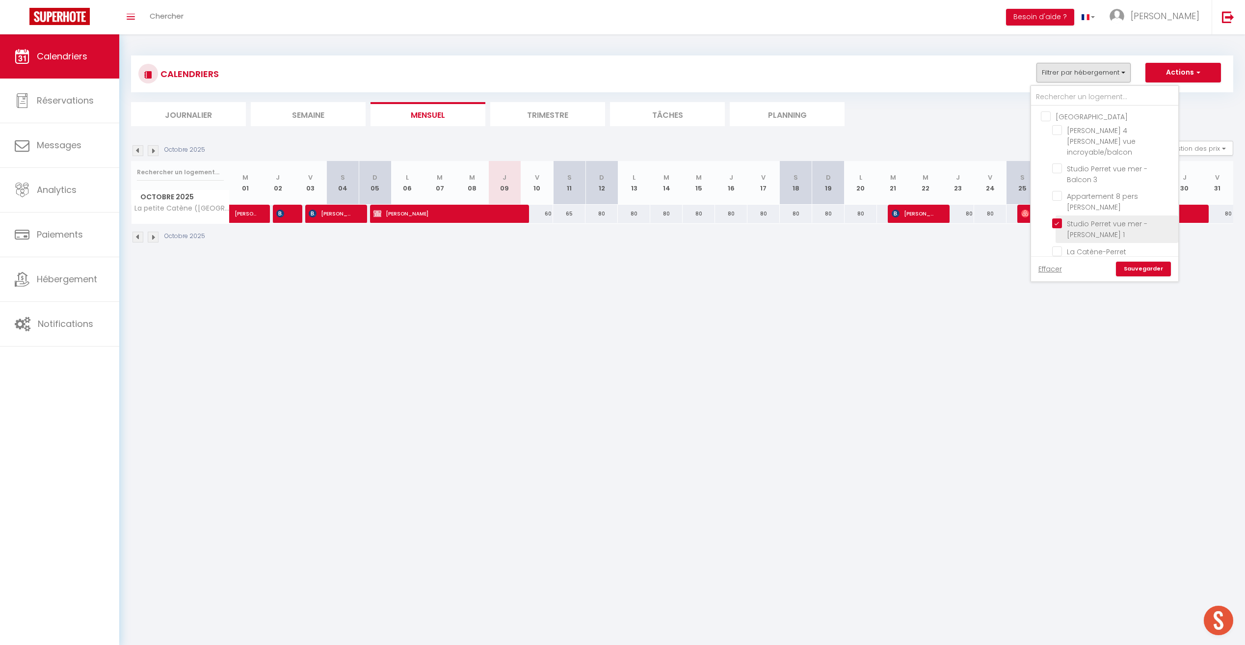
checkbox input "false"
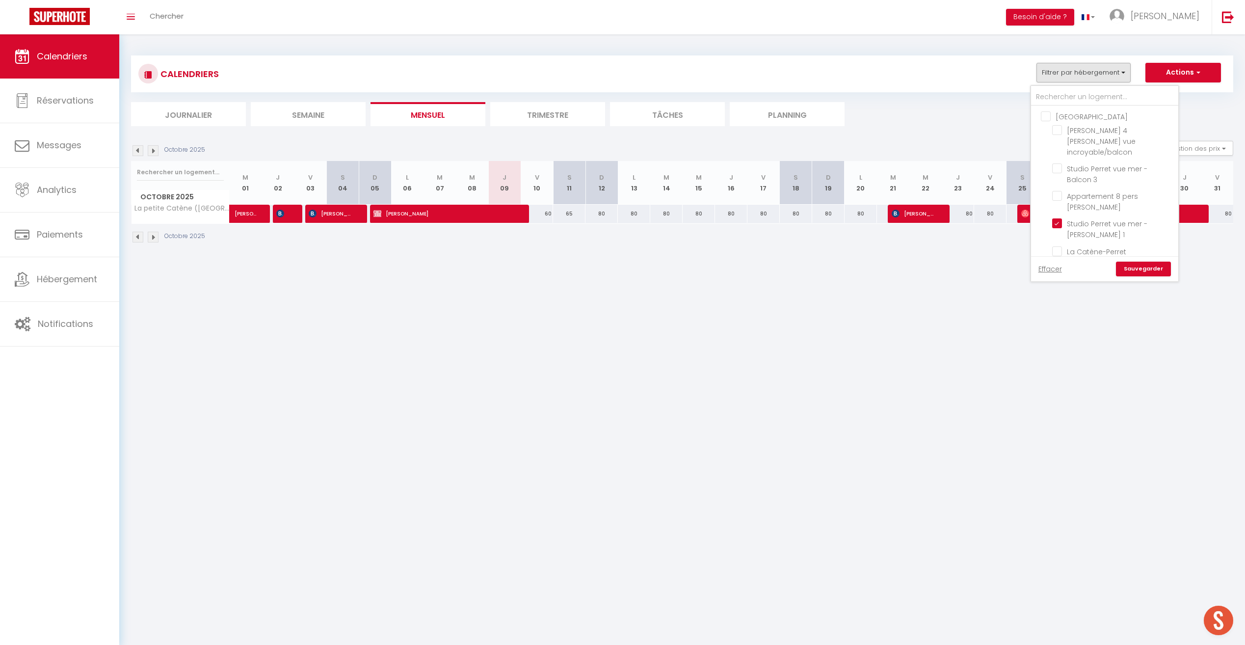
click at [742, 271] on link "Sauvegarder" at bounding box center [1143, 269] width 55 height 15
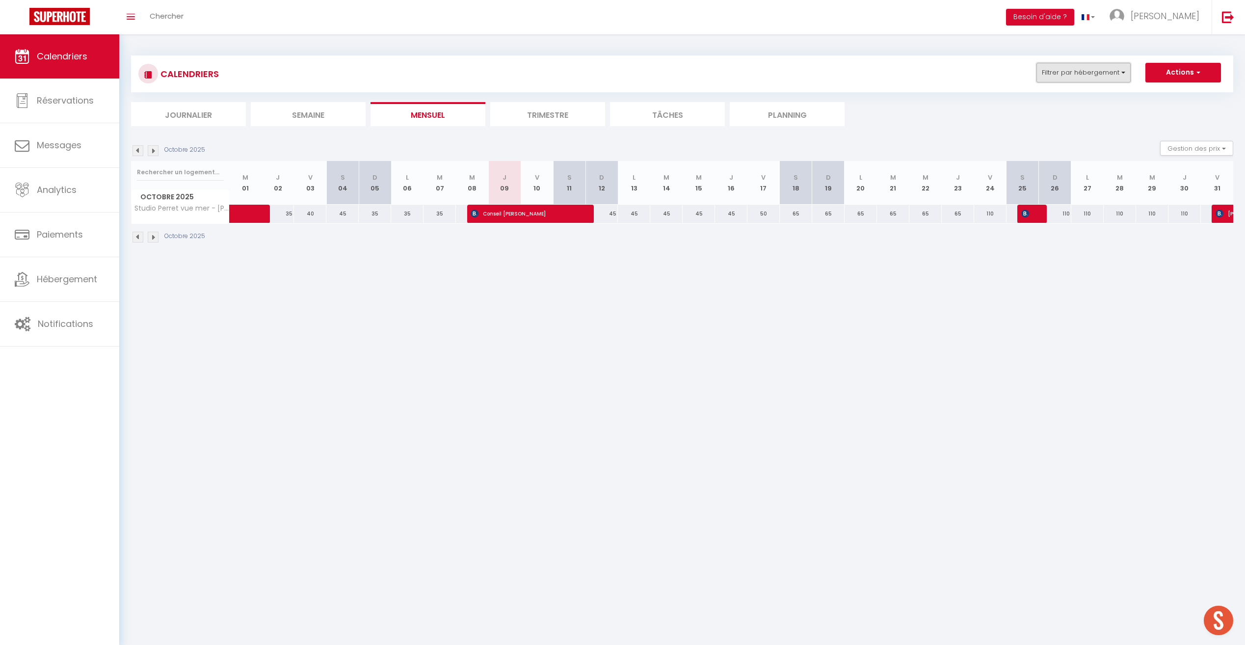
click at [742, 78] on button "Filtrer par hébergement" at bounding box center [1084, 73] width 94 height 20
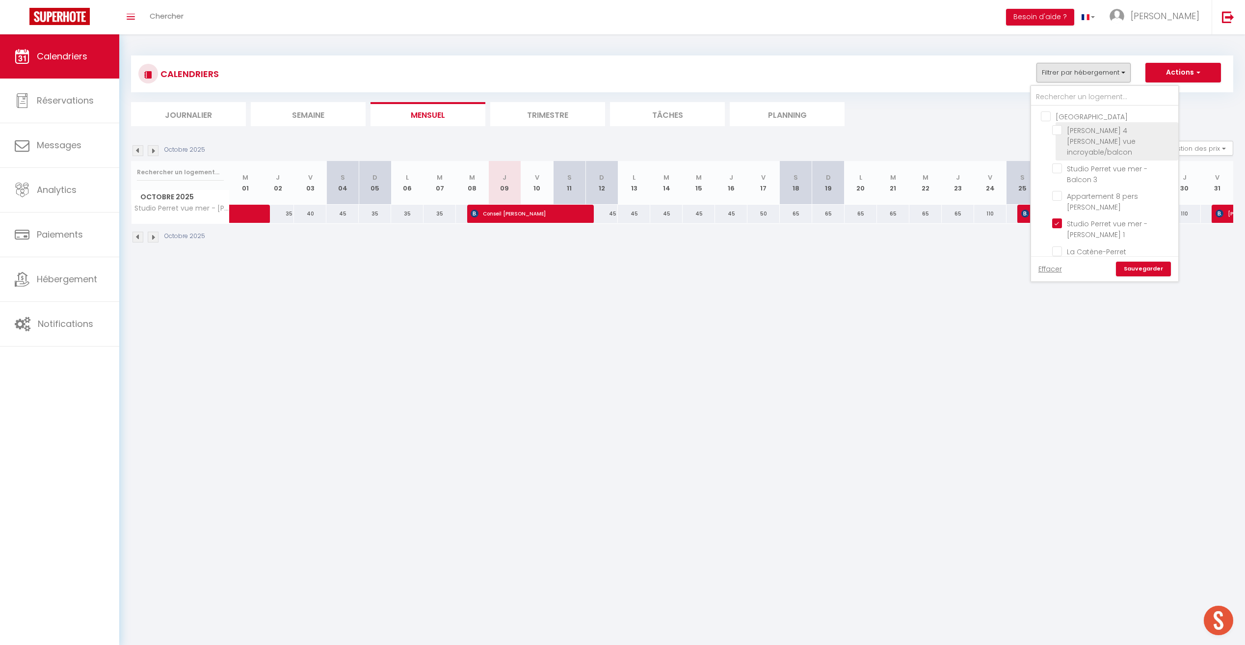
click at [742, 137] on span "[PERSON_NAME] 4 [PERSON_NAME] vue incroyable/balcon" at bounding box center [1101, 141] width 69 height 31
click at [742, 135] on input "[PERSON_NAME] 4 [PERSON_NAME] vue incroyable/balcon" at bounding box center [1113, 130] width 123 height 10
checkbox input "true"
checkbox input "false"
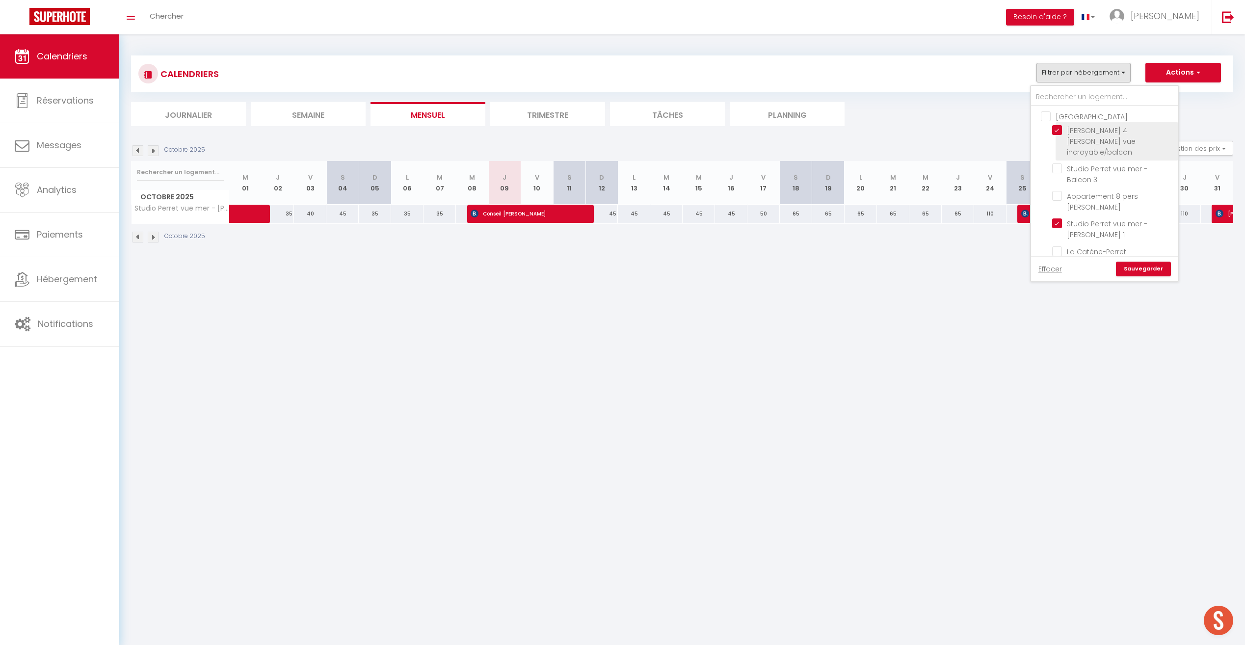
checkbox input "false"
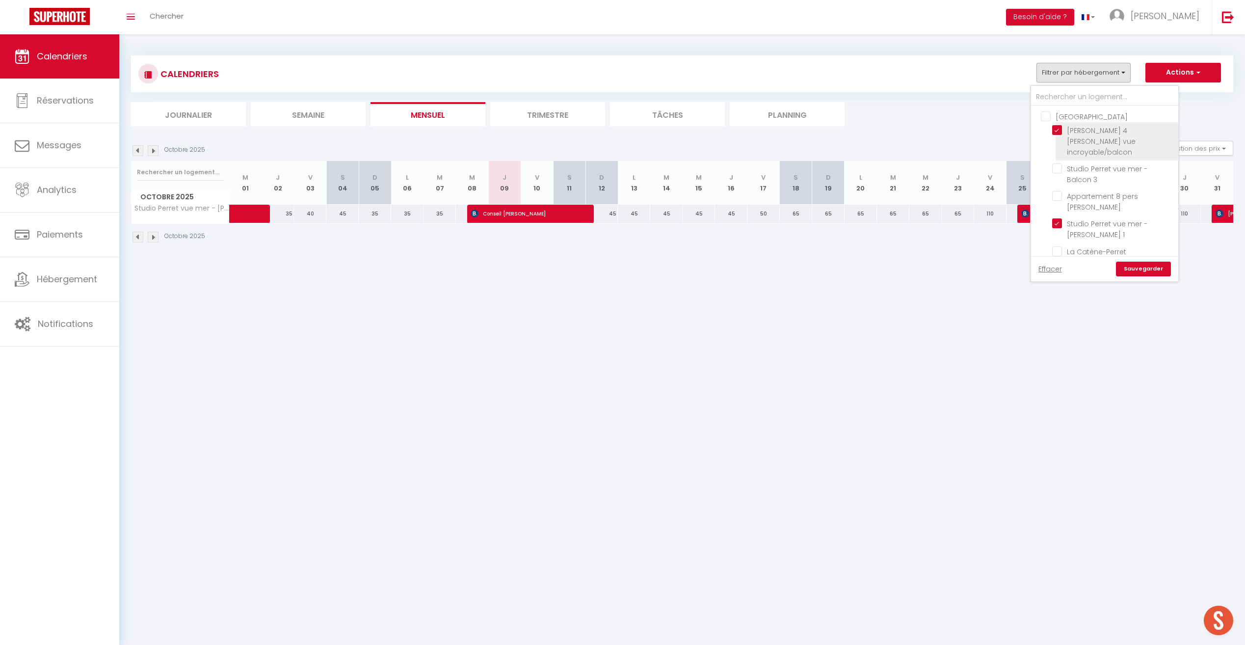
checkbox input "false"
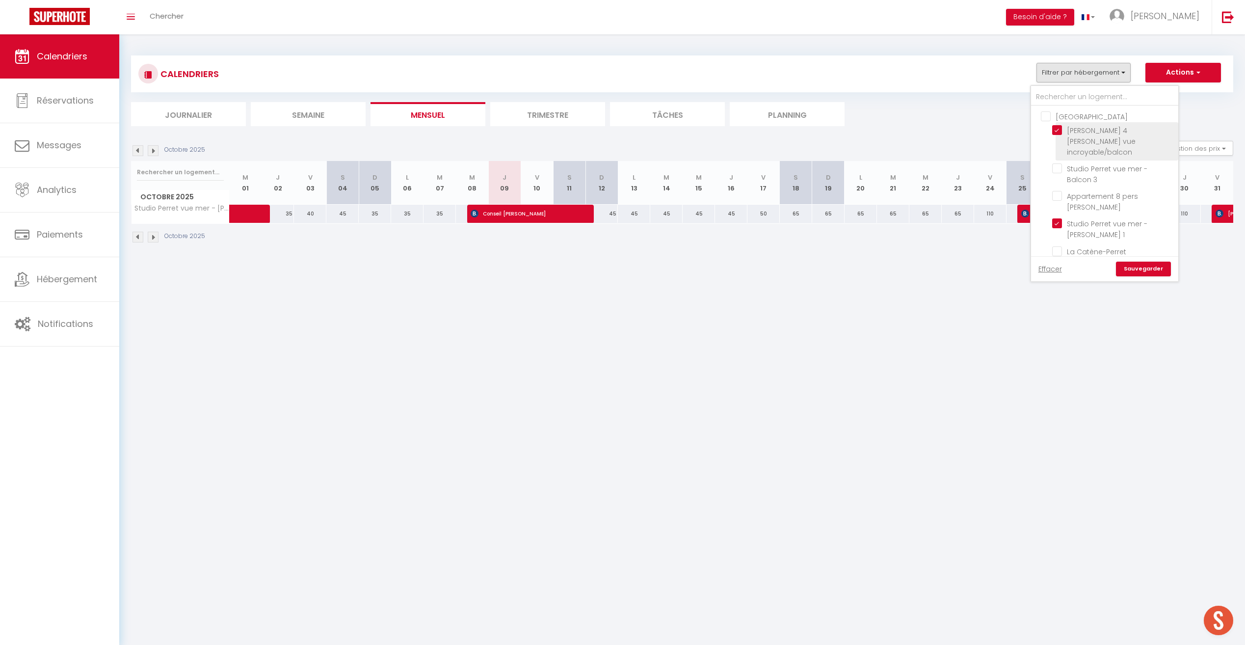
checkbox input "false"
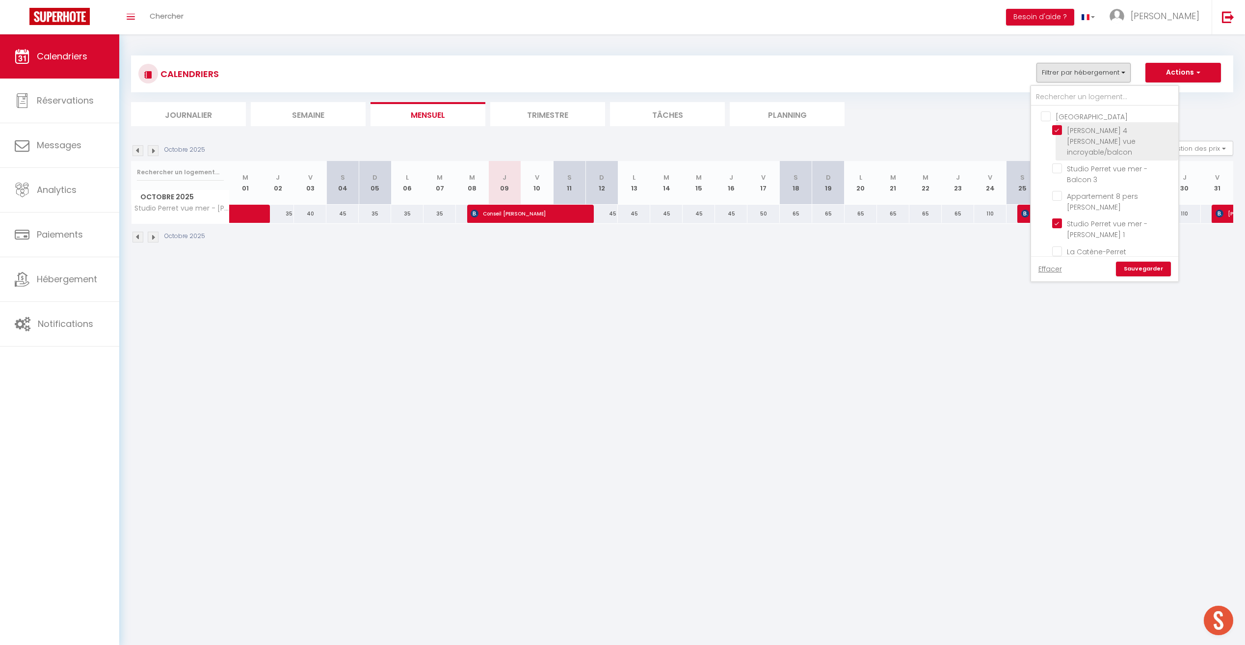
checkbox input "false"
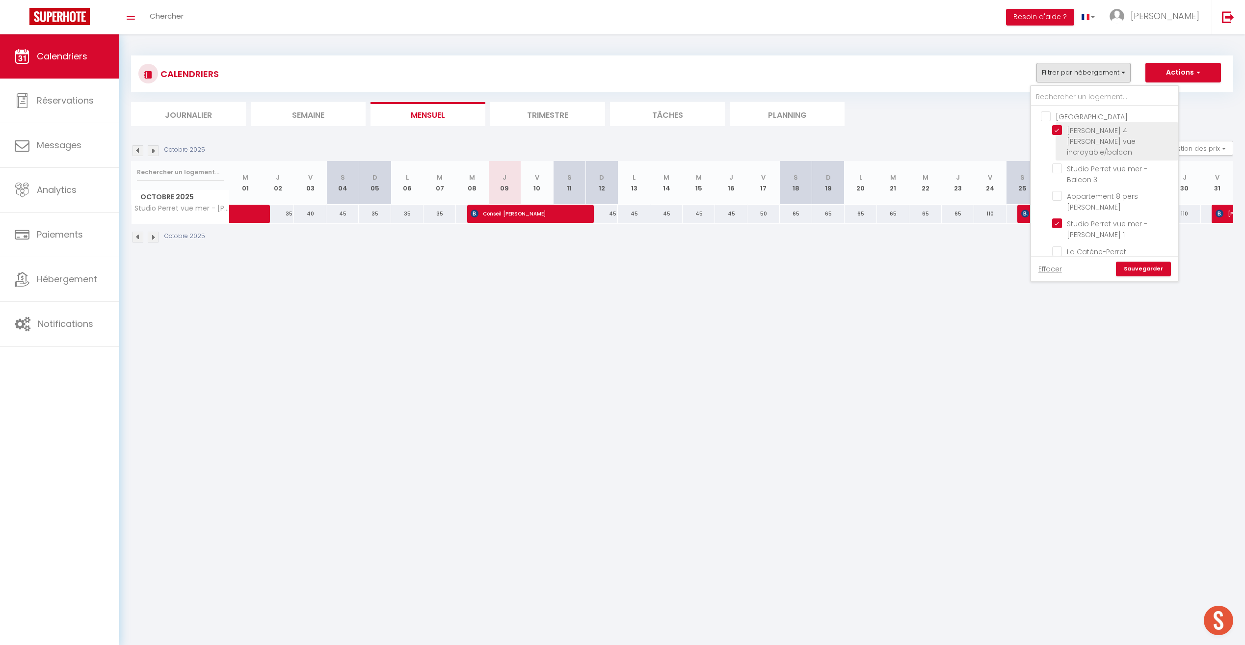
checkbox input "false"
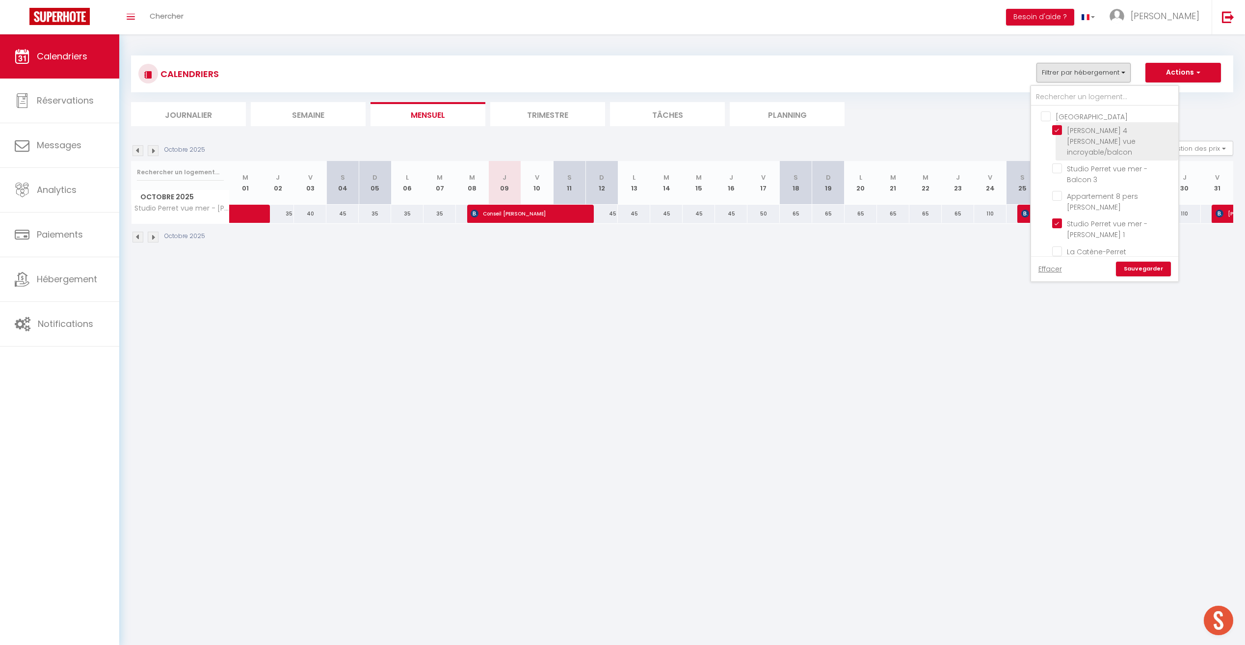
checkbox input "false"
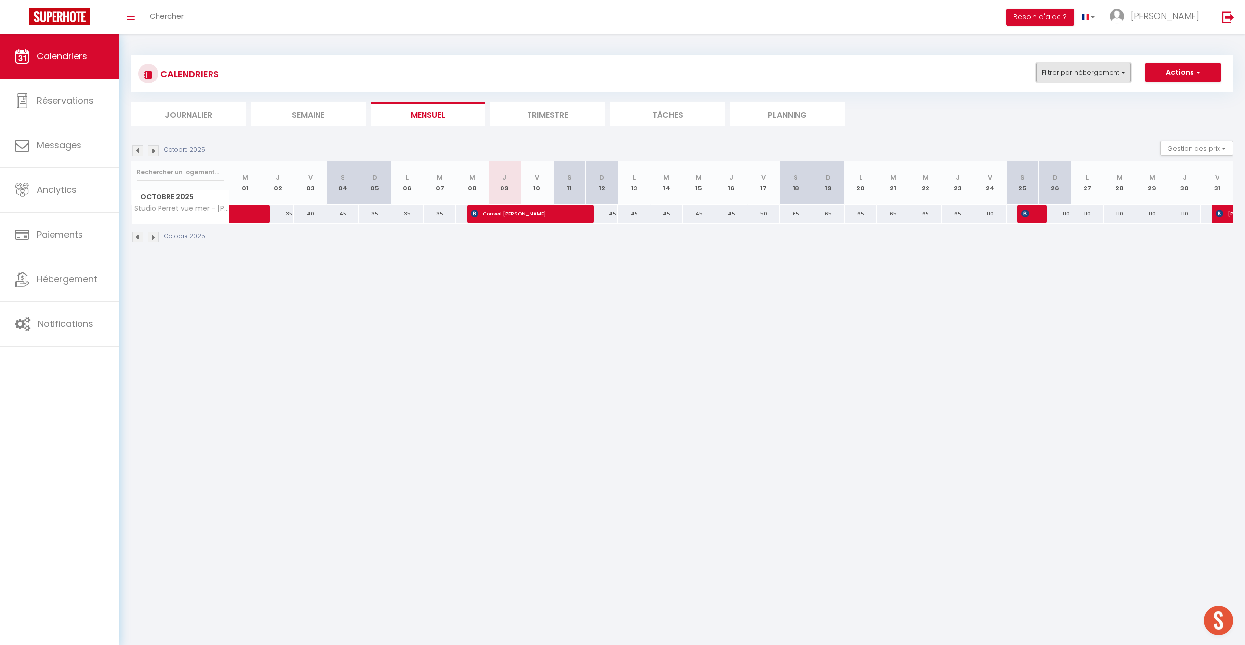
click at [742, 70] on button "Filtrer par hébergement" at bounding box center [1084, 73] width 94 height 20
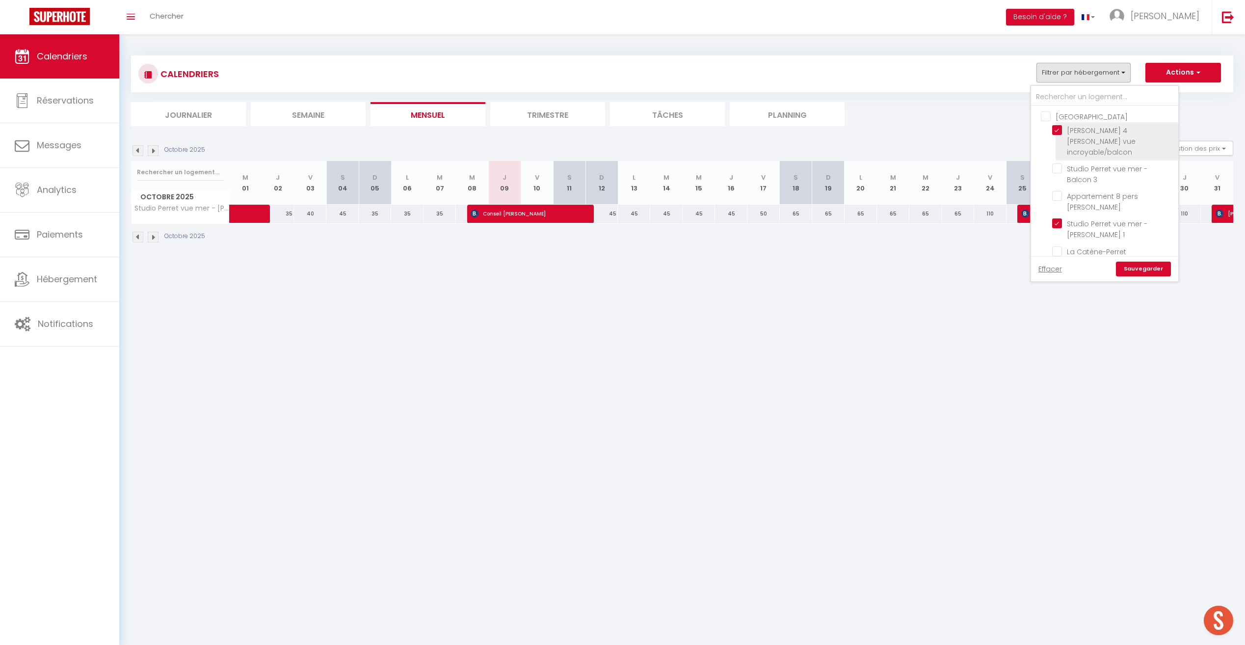
click at [742, 127] on input "[PERSON_NAME] 4 [PERSON_NAME] vue incroyable/balcon" at bounding box center [1113, 130] width 123 height 10
click at [742, 164] on label "Studio Perret vue mer - Balcon 3" at bounding box center [1117, 174] width 110 height 22
click at [742, 164] on input "Studio Perret vue mer - Balcon 3" at bounding box center [1113, 168] width 123 height 10
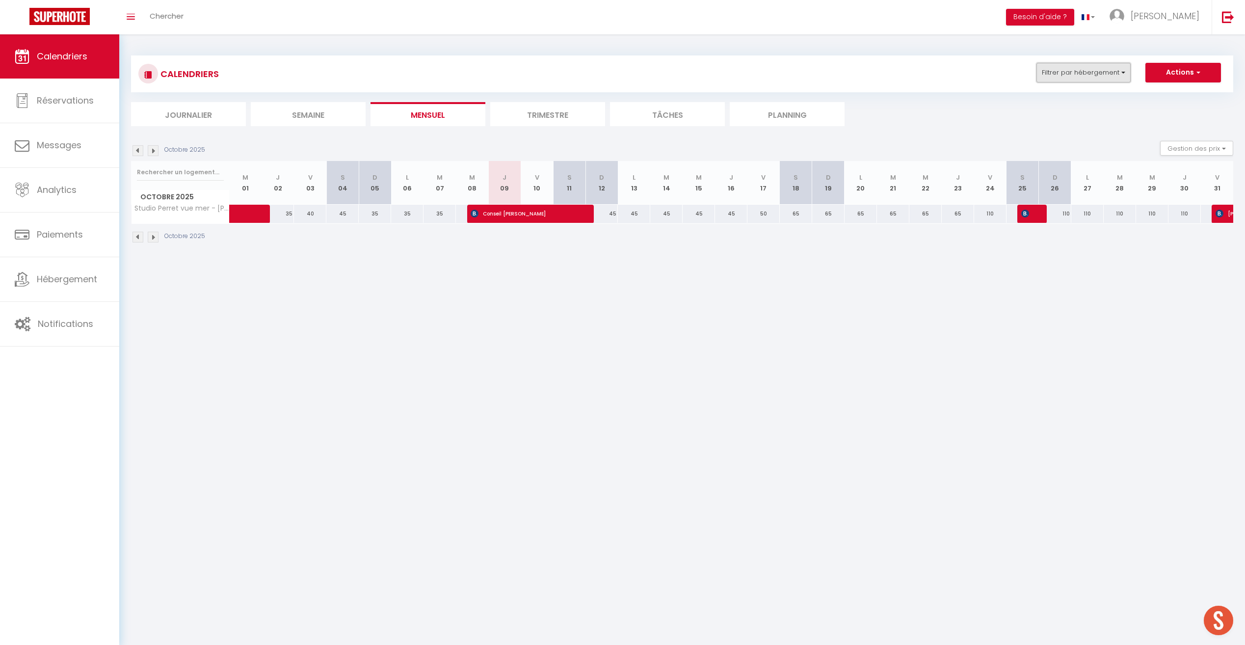
click at [742, 73] on button "Filtrer par hébergement" at bounding box center [1084, 73] width 94 height 20
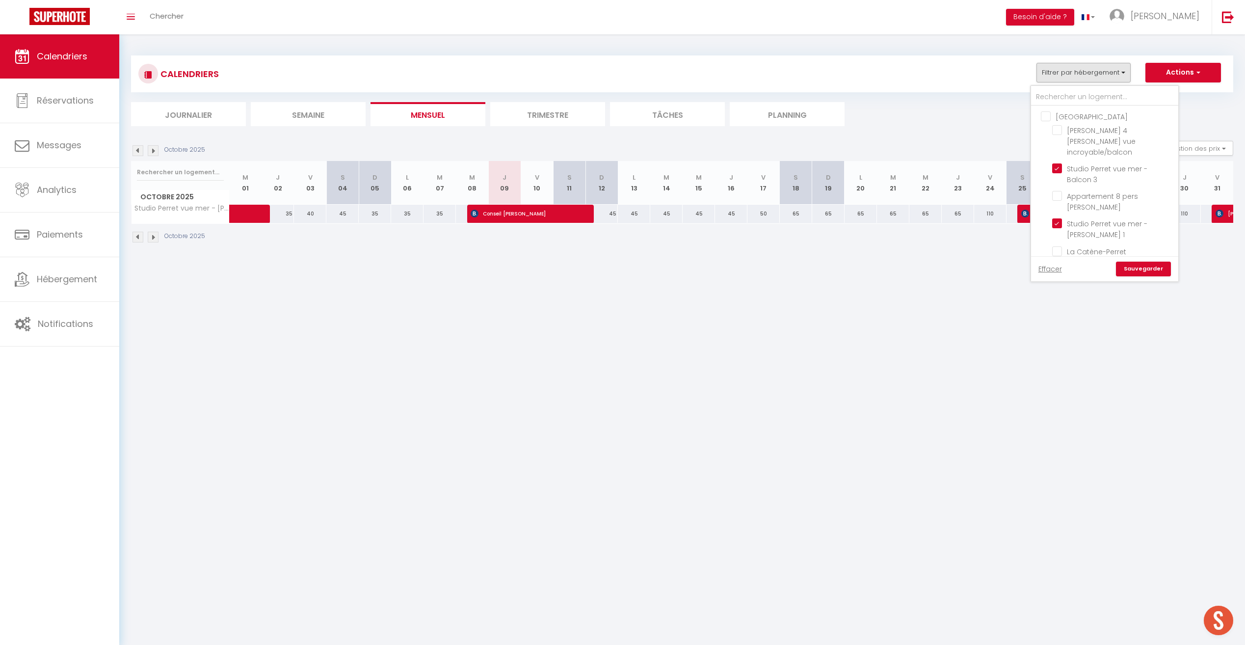
click at [742, 269] on link "Sauvegarder" at bounding box center [1143, 269] width 55 height 15
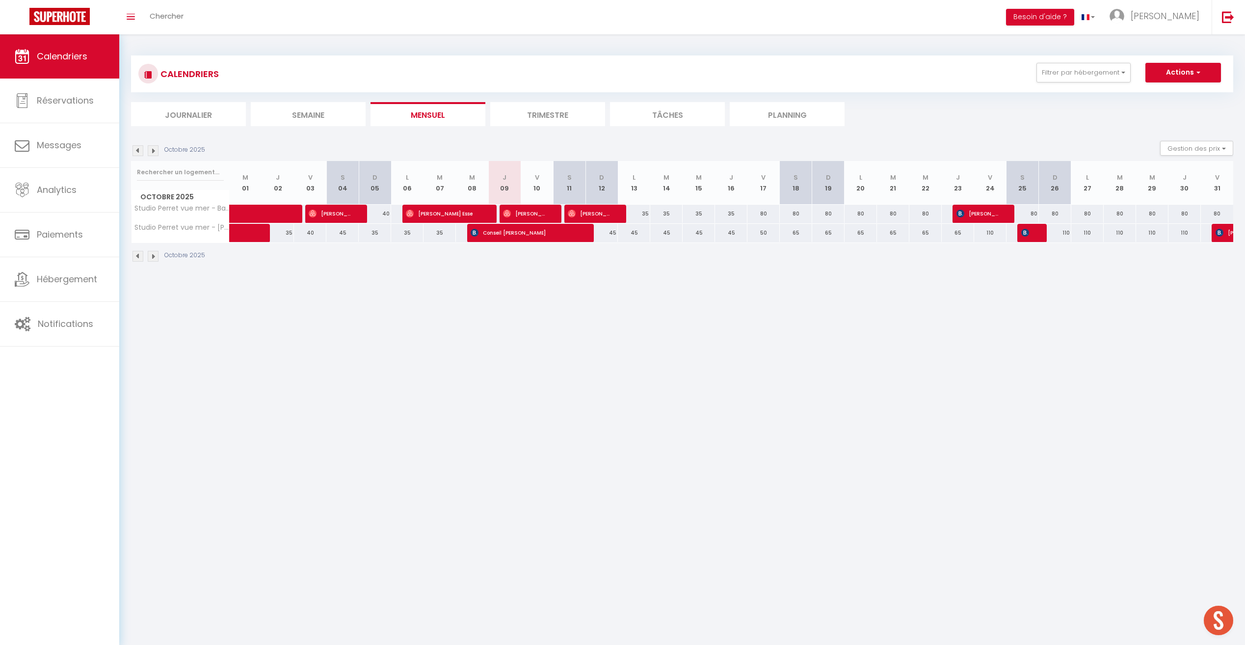
click at [158, 151] on img at bounding box center [153, 150] width 11 height 11
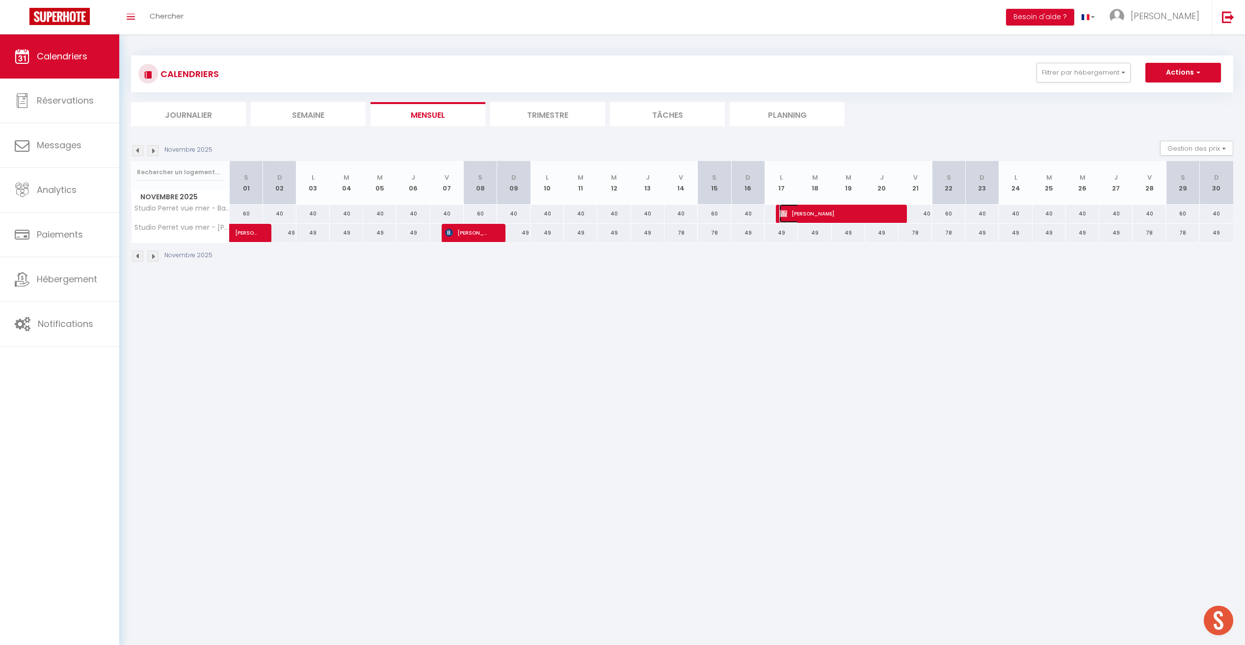
click at [742, 212] on span "[PERSON_NAME]" at bounding box center [835, 213] width 111 height 19
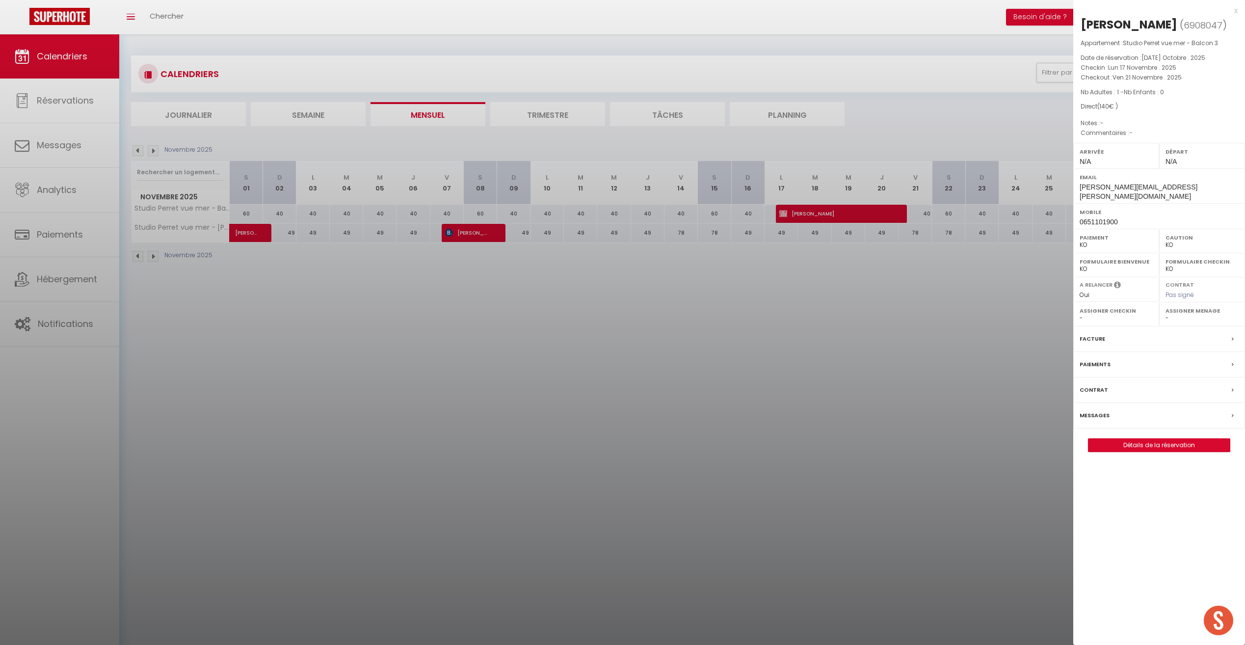
click at [742, 210] on div at bounding box center [622, 322] width 1245 height 645
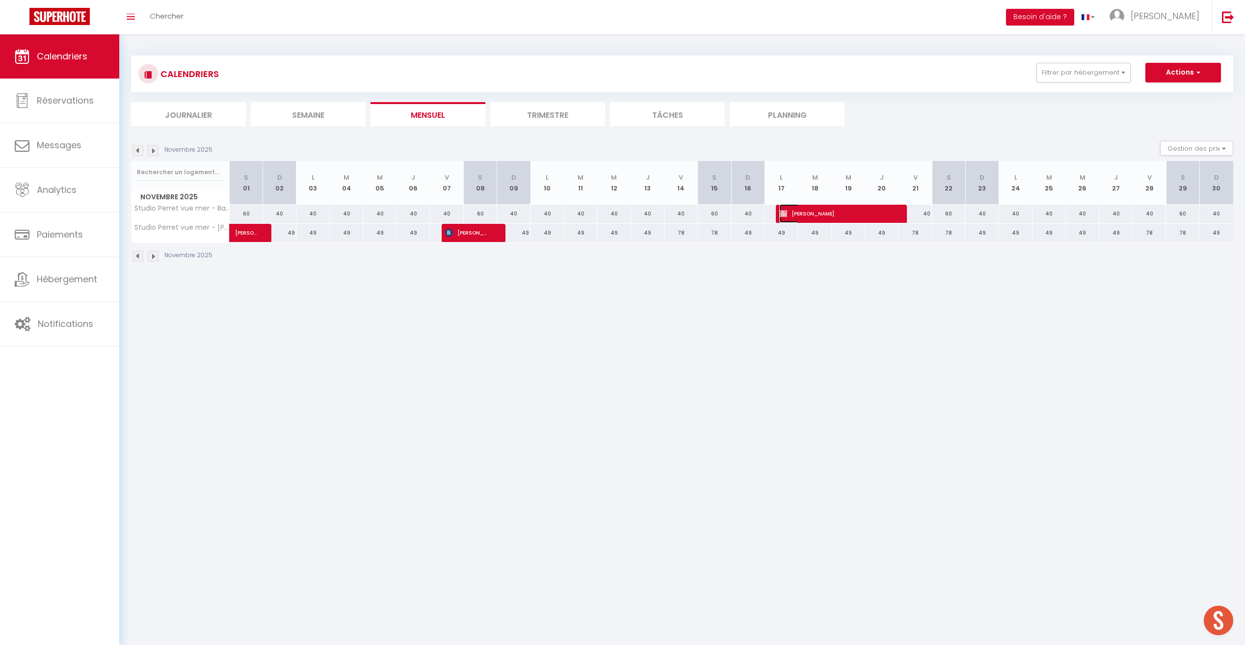
click at [742, 213] on span "[PERSON_NAME]" at bounding box center [835, 213] width 111 height 19
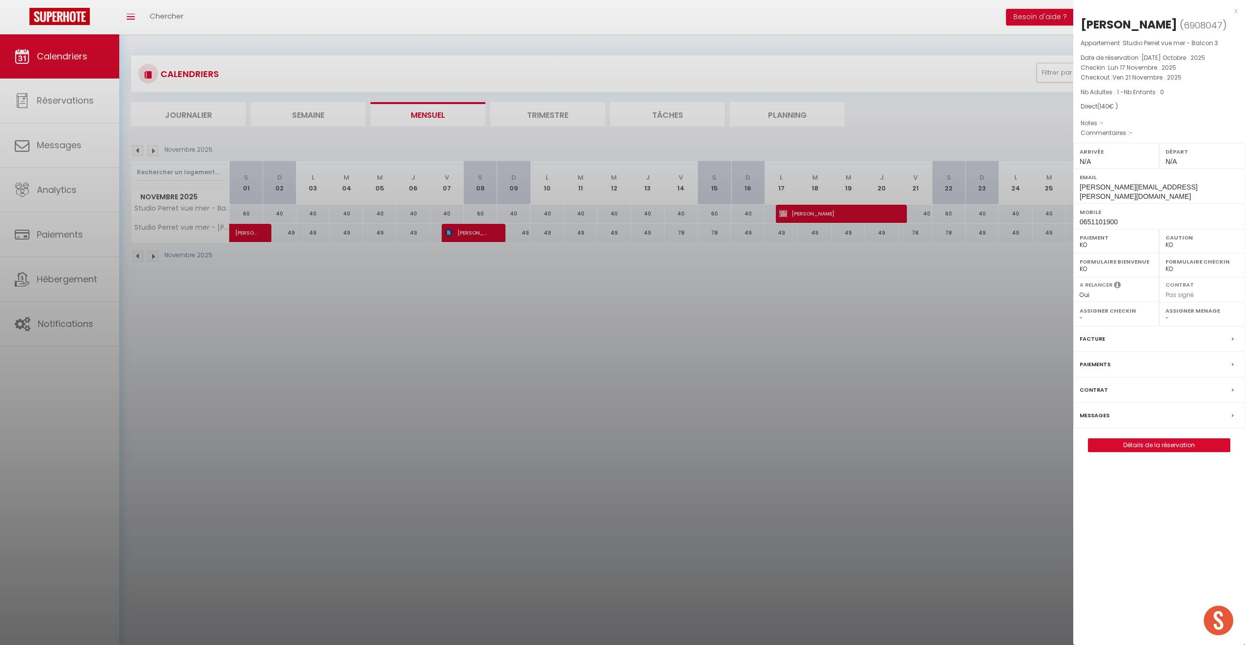
click at [742, 213] on div at bounding box center [622, 322] width 1245 height 645
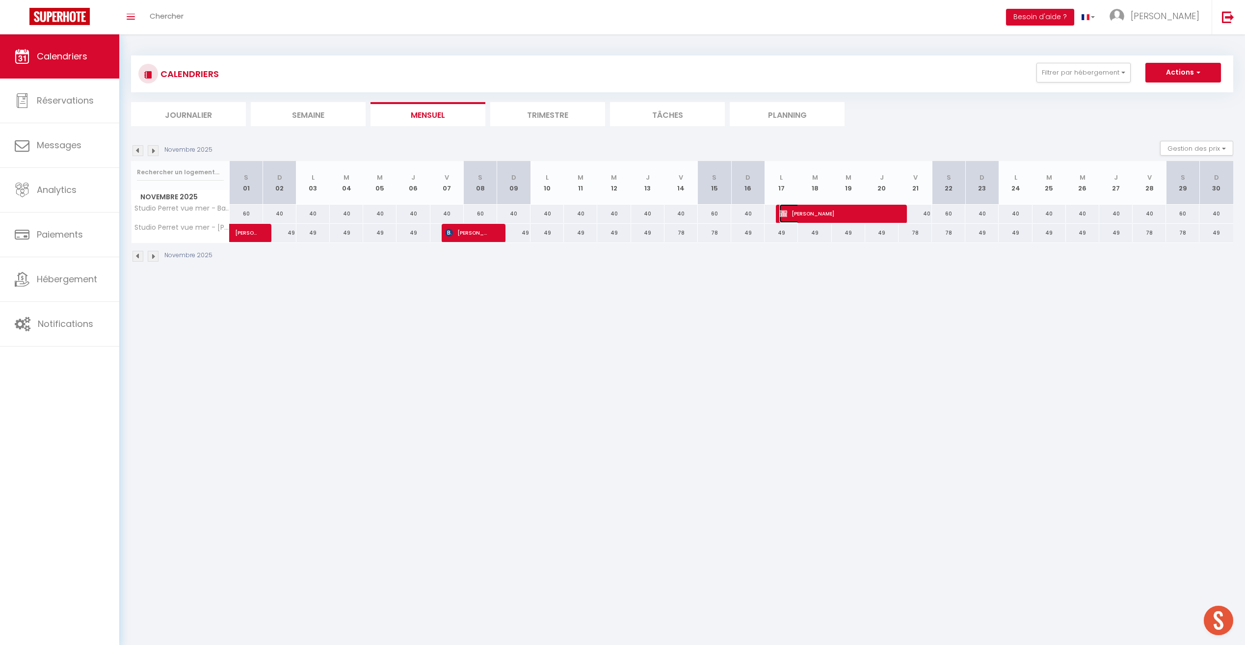
click at [742, 214] on span "[PERSON_NAME]" at bounding box center [835, 213] width 111 height 19
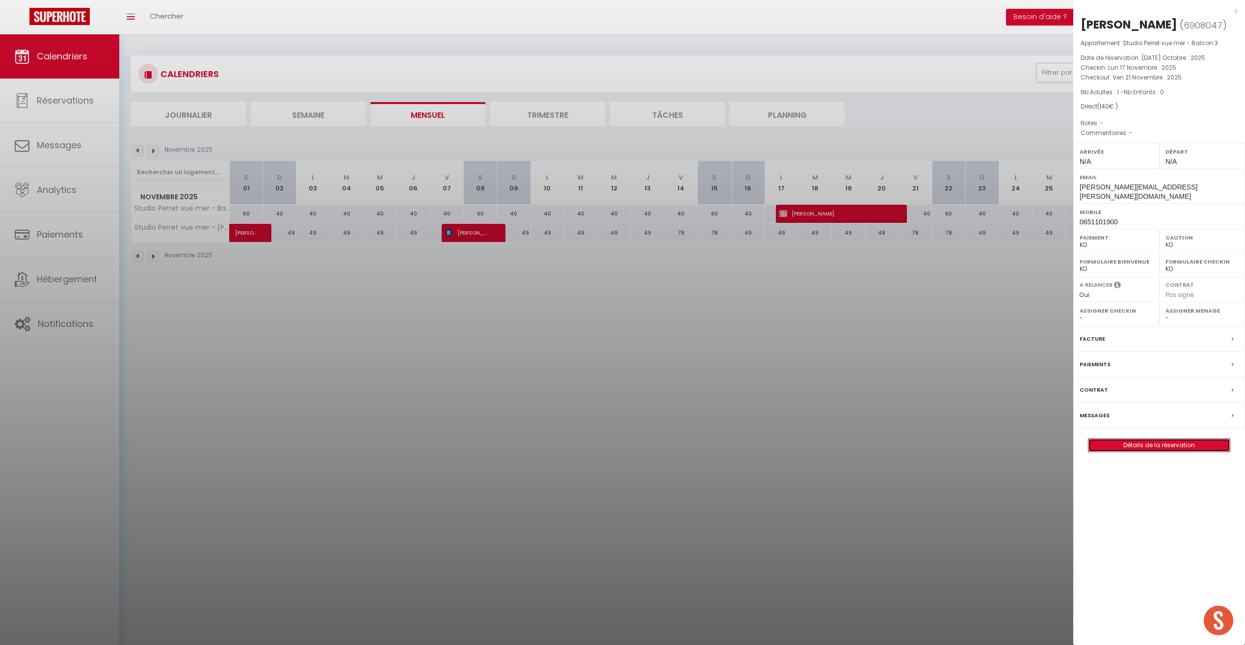
click at [742, 362] on link "Détails de la réservation" at bounding box center [1159, 445] width 141 height 13
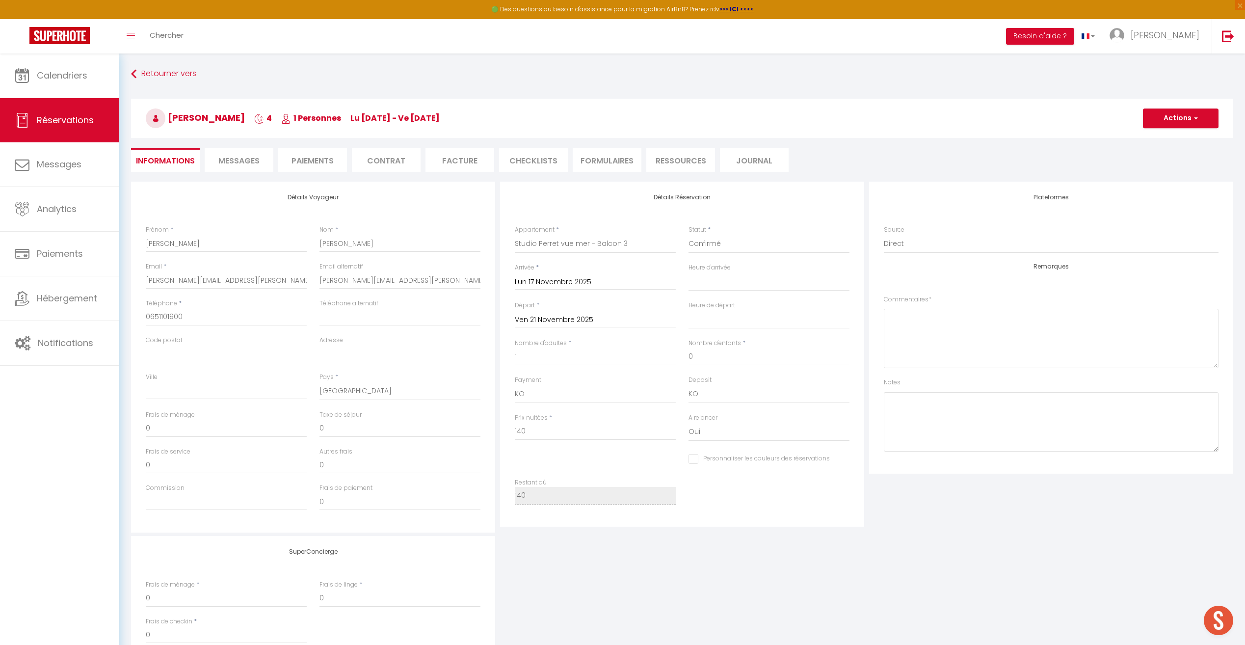
click at [573, 316] on input "Ven 21 Novembre 2025" at bounding box center [595, 320] width 161 height 13
click at [636, 362] on span "28" at bounding box center [630, 454] width 21 height 20
click at [547, 362] on input "391" at bounding box center [595, 432] width 161 height 18
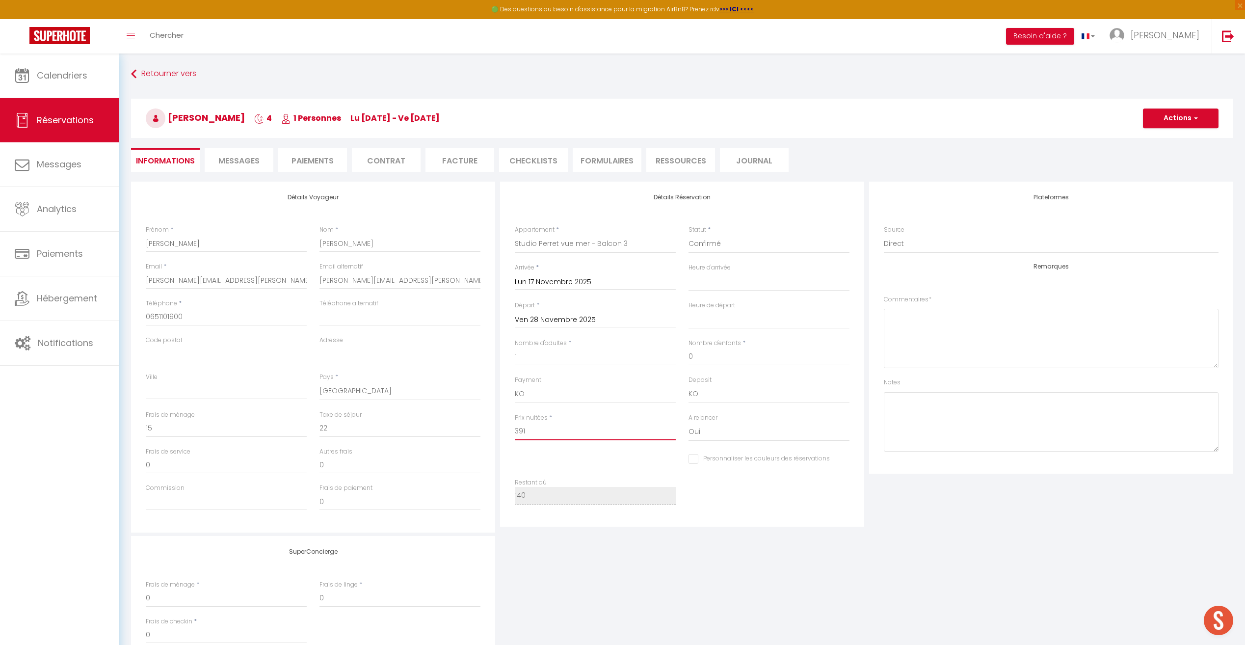
click at [550, 362] on input "391" at bounding box center [595, 432] width 161 height 18
drag, startPoint x: 548, startPoint y: 432, endPoint x: 489, endPoint y: 435, distance: 59.5
click at [489, 362] on div "Détails Voyageur Prénom * [PERSON_NAME] * [PERSON_NAME] Email * [PERSON_NAME][E…" at bounding box center [682, 357] width 1107 height 351
click at [742, 114] on button "Actions" at bounding box center [1181, 118] width 76 height 20
click at [742, 139] on link "Enregistrer" at bounding box center [1171, 140] width 78 height 13
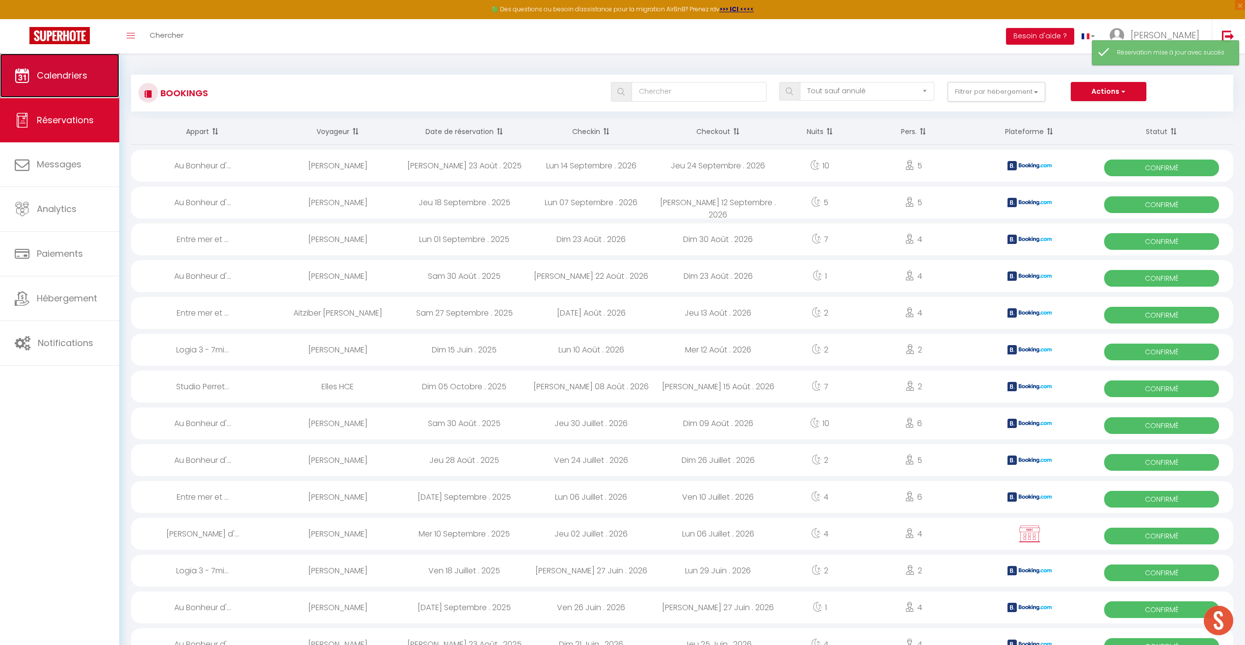
click at [81, 91] on link "Calendriers" at bounding box center [59, 76] width 119 height 44
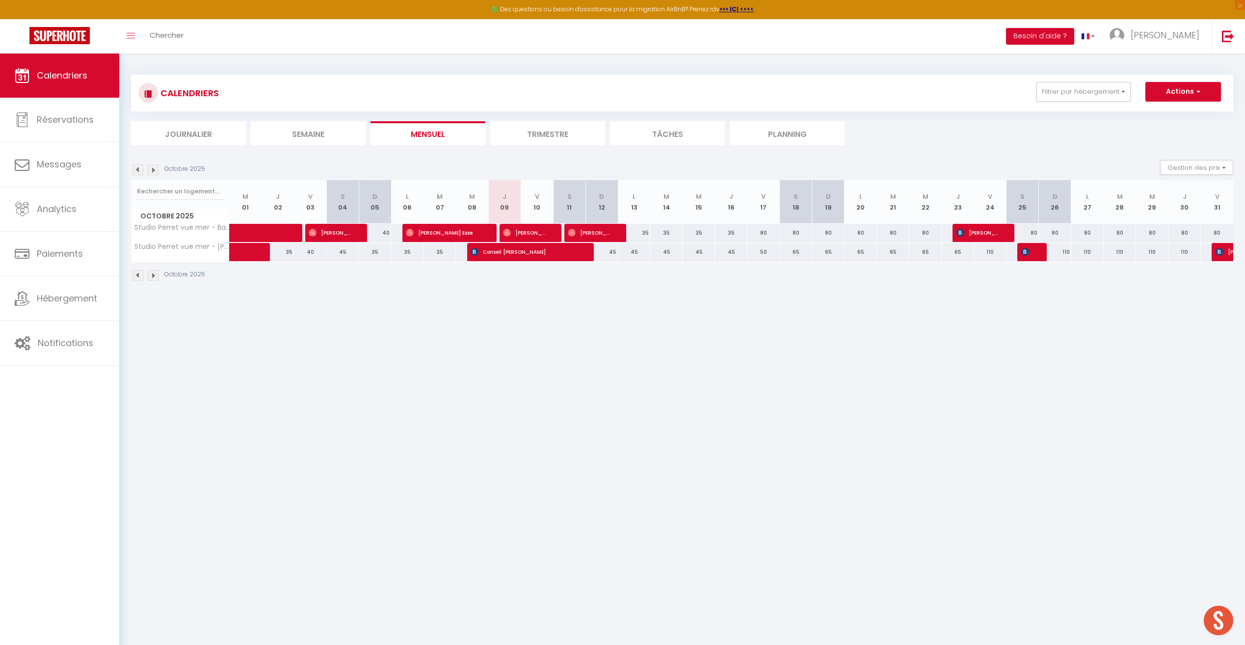
click at [154, 276] on img at bounding box center [153, 275] width 11 height 11
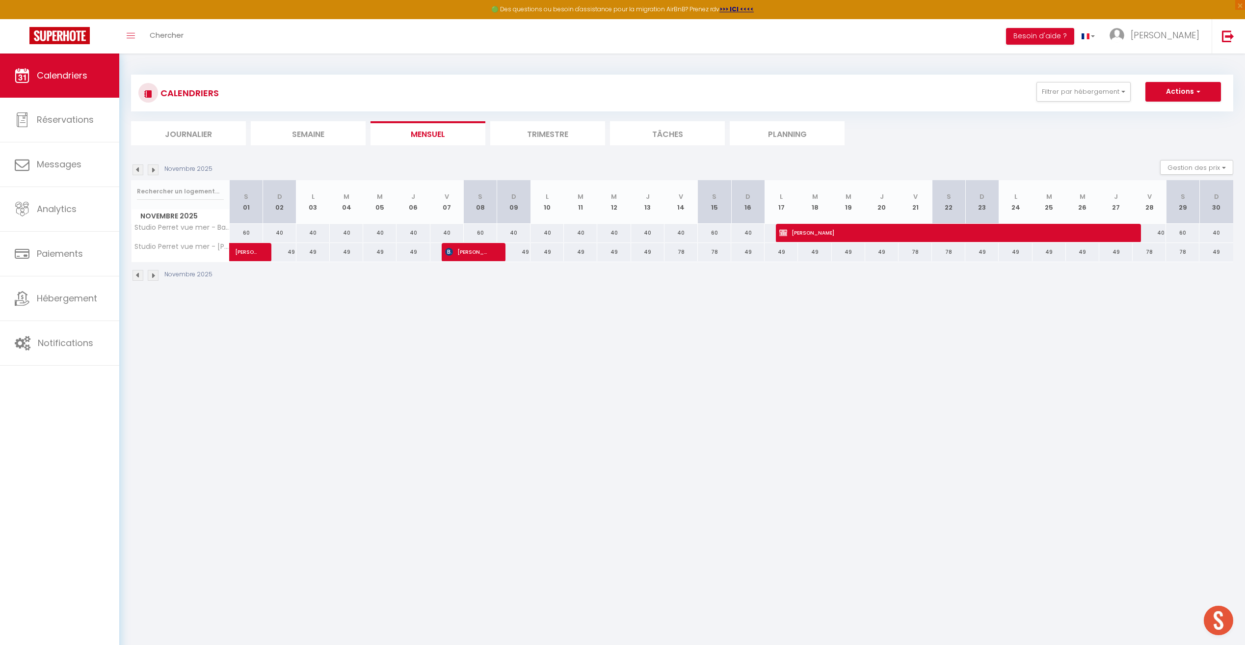
click at [154, 276] on img at bounding box center [153, 275] width 11 height 11
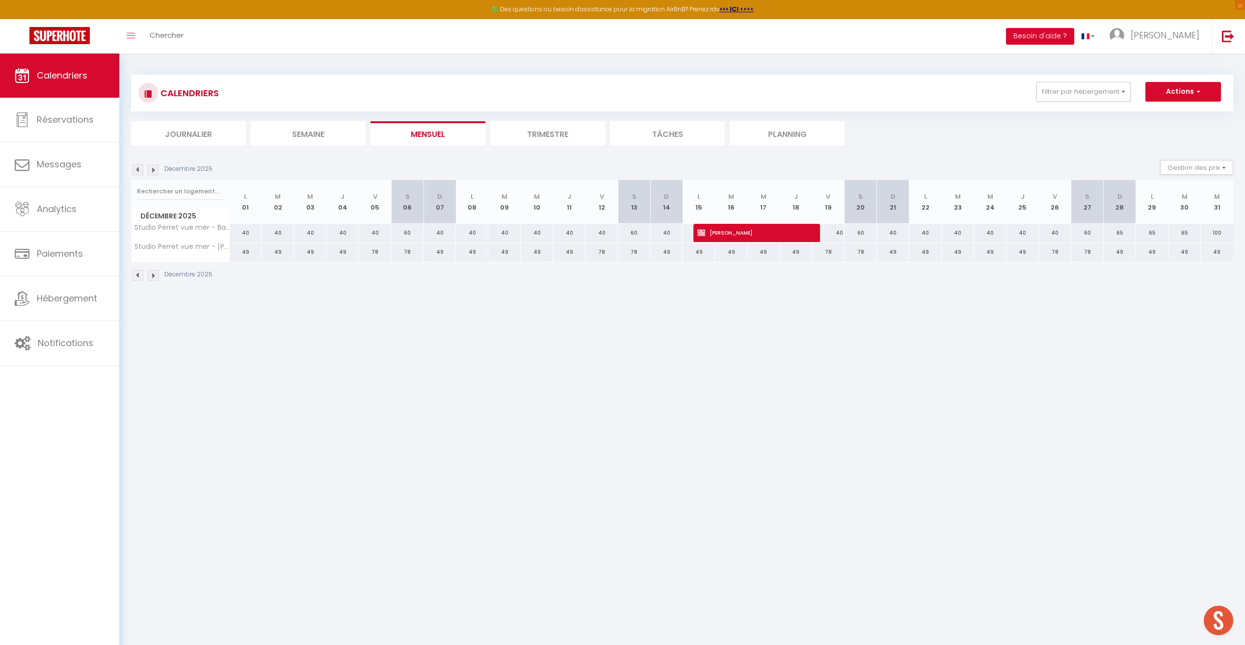
click at [138, 276] on img at bounding box center [138, 275] width 11 height 11
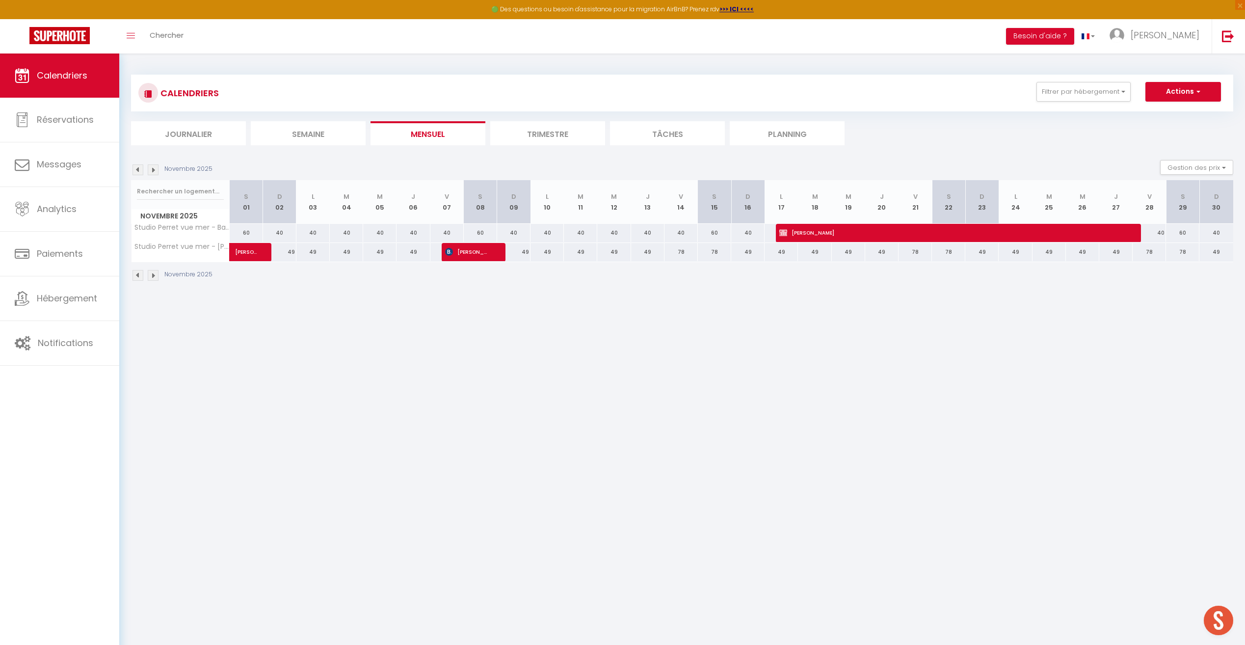
click at [138, 276] on img at bounding box center [138, 275] width 11 height 11
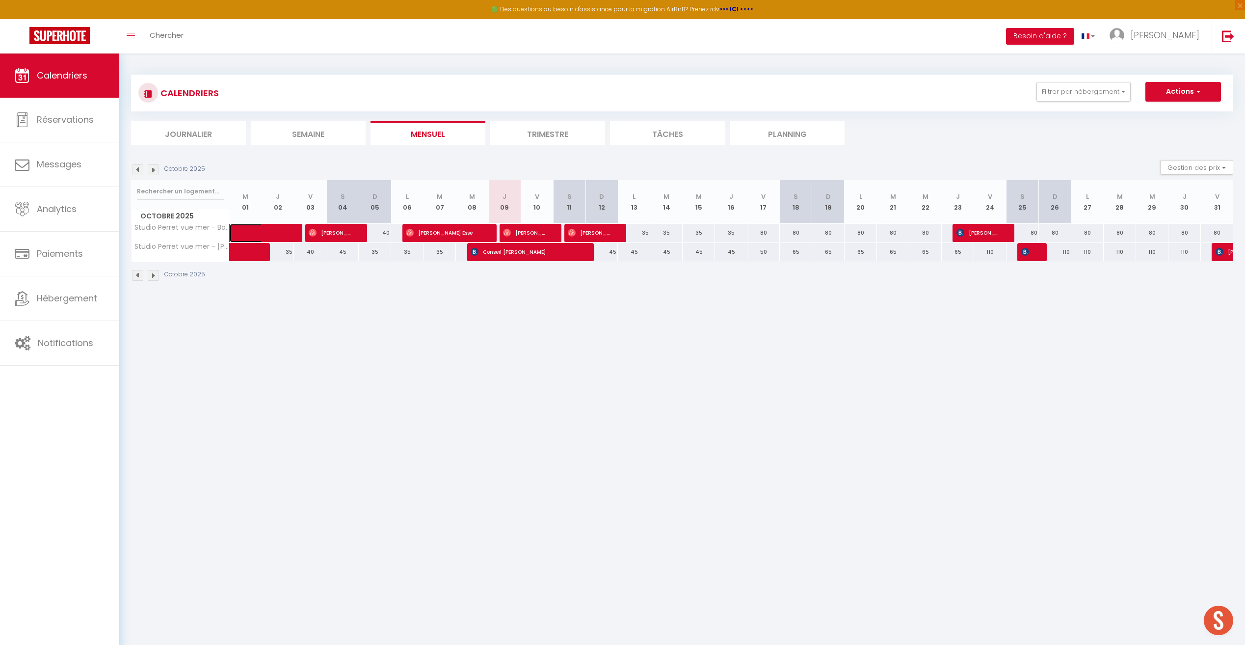
click at [266, 231] on span at bounding box center [266, 233] width 45 height 19
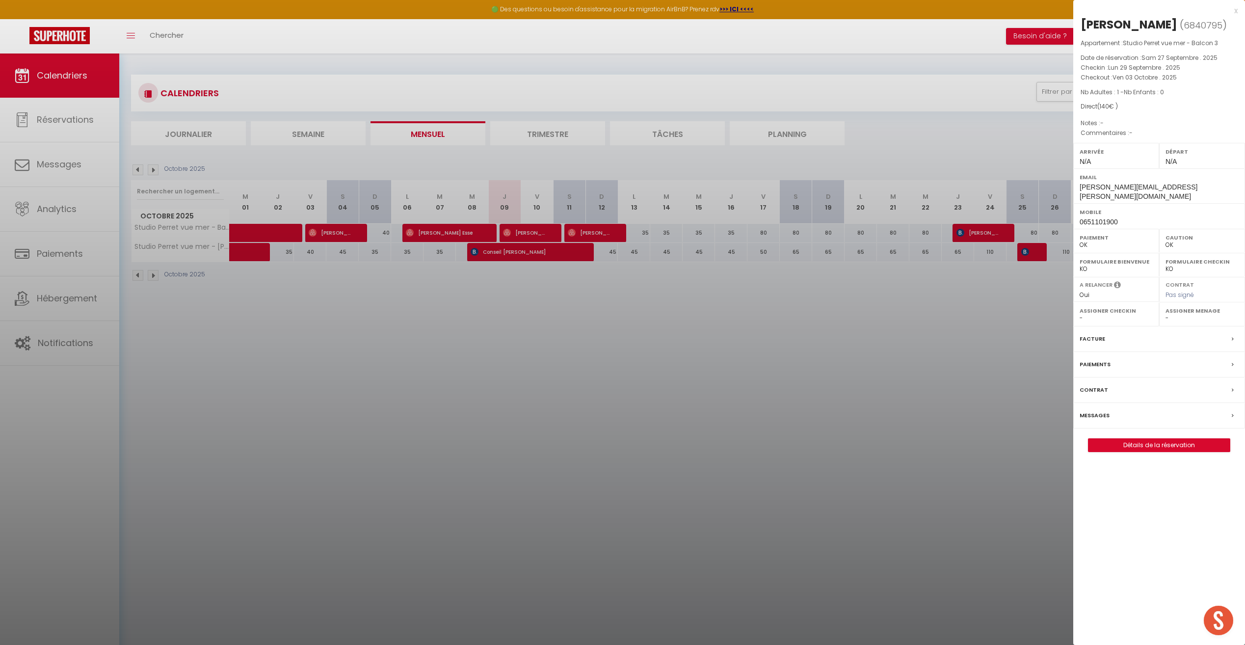
click at [406, 362] on div at bounding box center [622, 322] width 1245 height 645
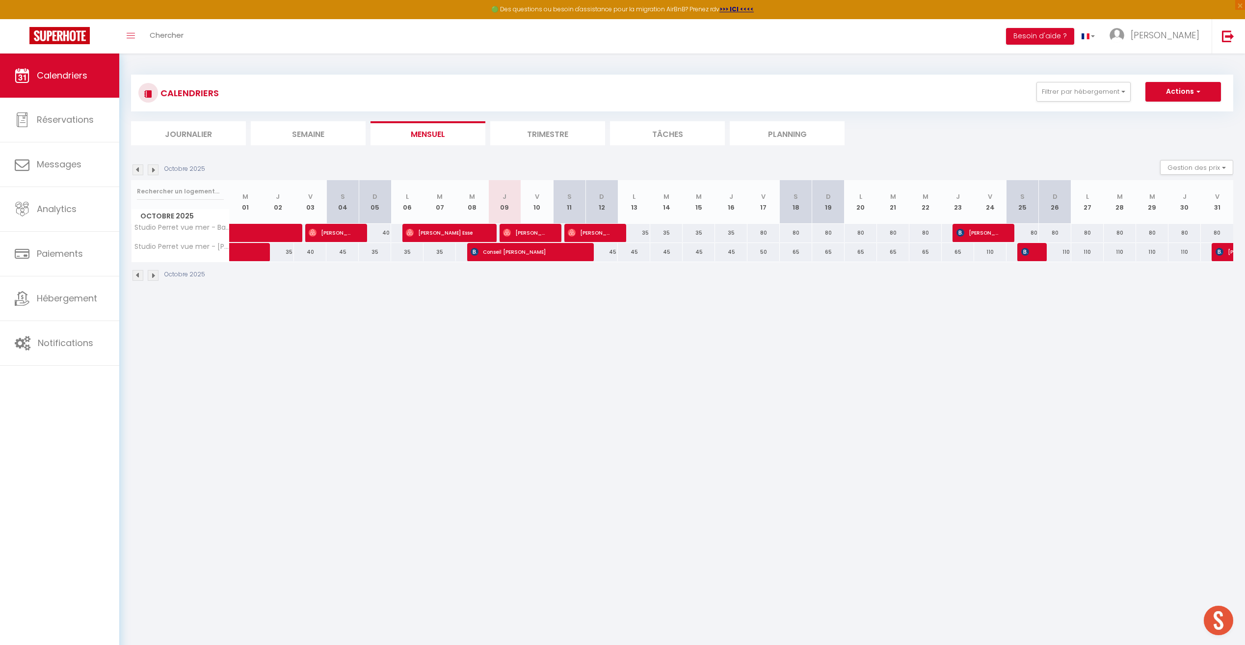
click at [153, 273] on img at bounding box center [153, 275] width 11 height 11
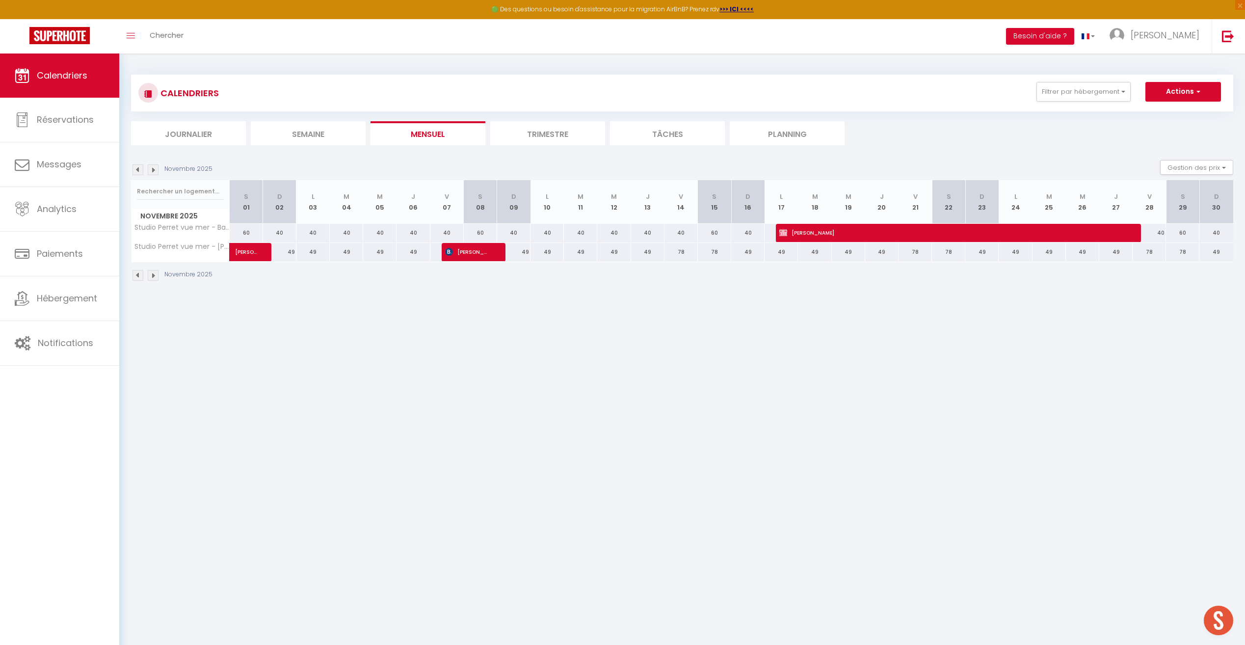
click at [135, 276] on img at bounding box center [138, 275] width 11 height 11
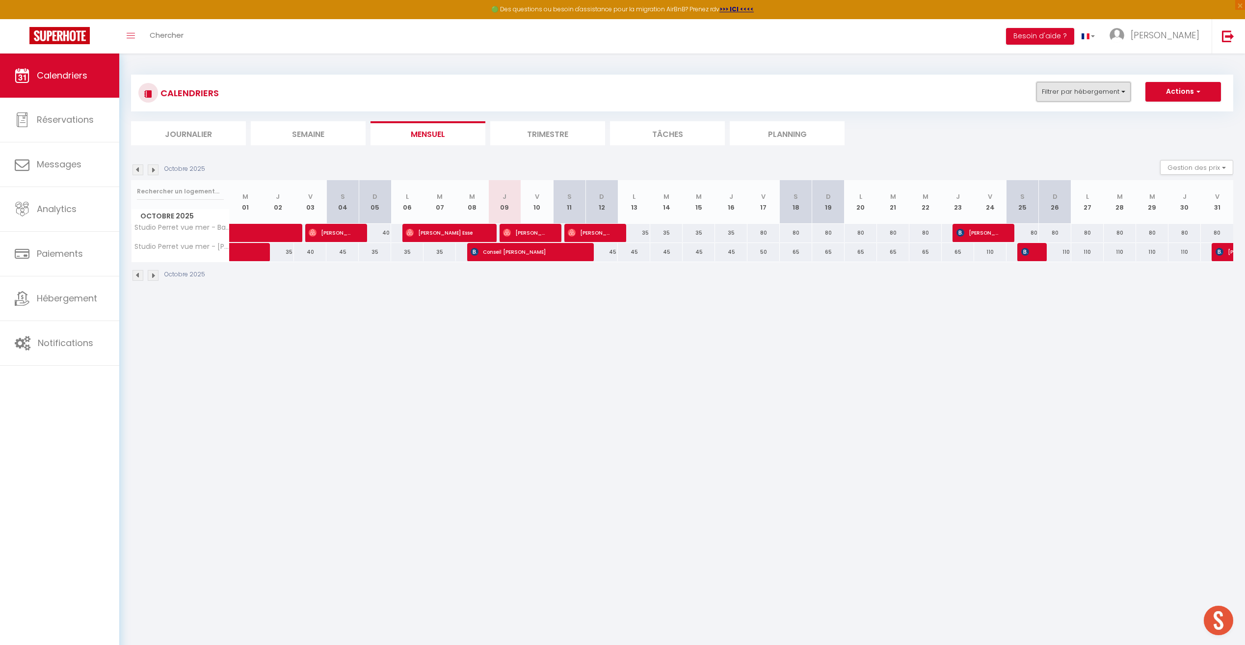
click at [742, 87] on button "Filtrer par hébergement" at bounding box center [1084, 92] width 94 height 20
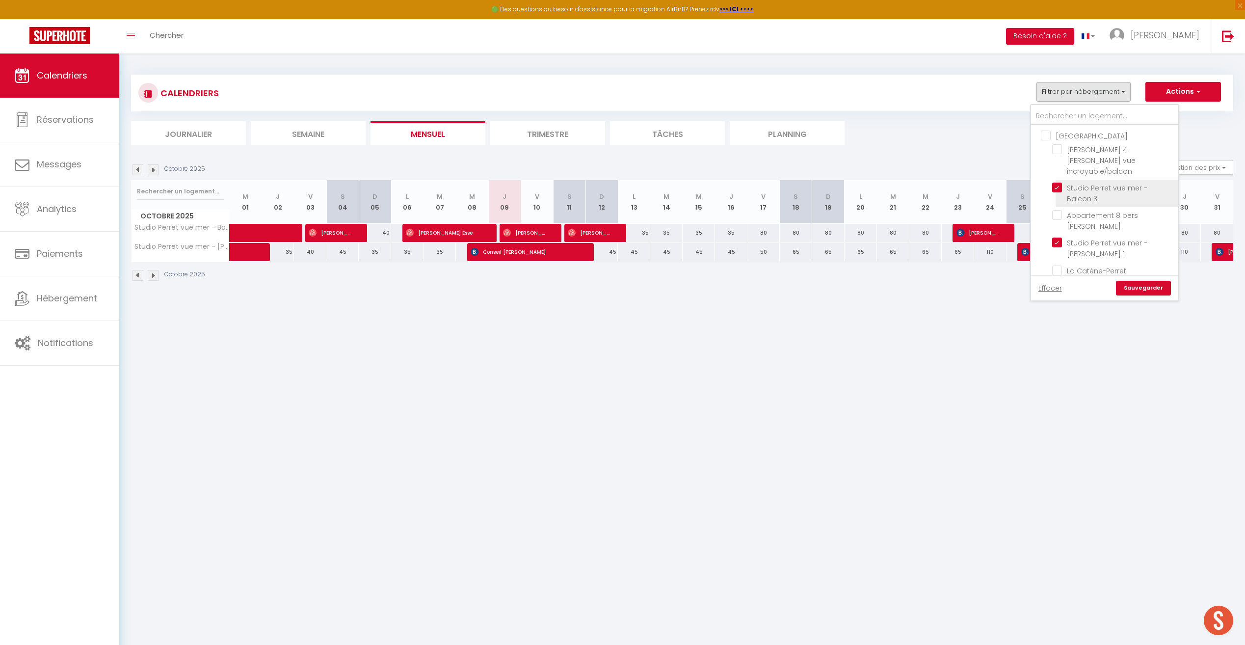
click at [742, 183] on input "Studio Perret vue mer - Balcon 3" at bounding box center [1113, 188] width 123 height 10
click at [742, 238] on input "Studio Perret vue mer - [PERSON_NAME] 1" at bounding box center [1113, 243] width 123 height 10
click at [742, 161] on input "Appartement 8 pers [PERSON_NAME]" at bounding box center [1113, 166] width 123 height 10
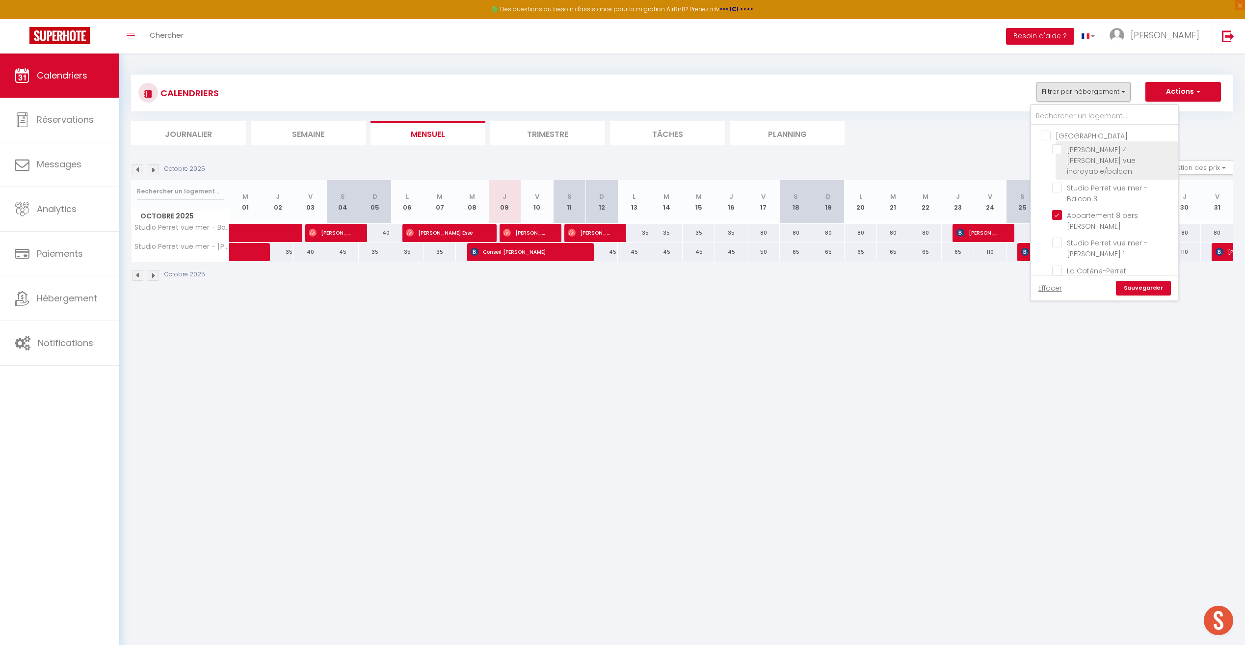
click at [742, 150] on input "[PERSON_NAME] 4 [PERSON_NAME] vue incroyable/balcon" at bounding box center [1113, 149] width 123 height 10
click at [742, 183] on input "Studio Perret vue mer - Balcon 3" at bounding box center [1113, 188] width 123 height 10
click at [742, 288] on link "Sauvegarder" at bounding box center [1143, 288] width 55 height 15
